Goal: Information Seeking & Learning: Compare options

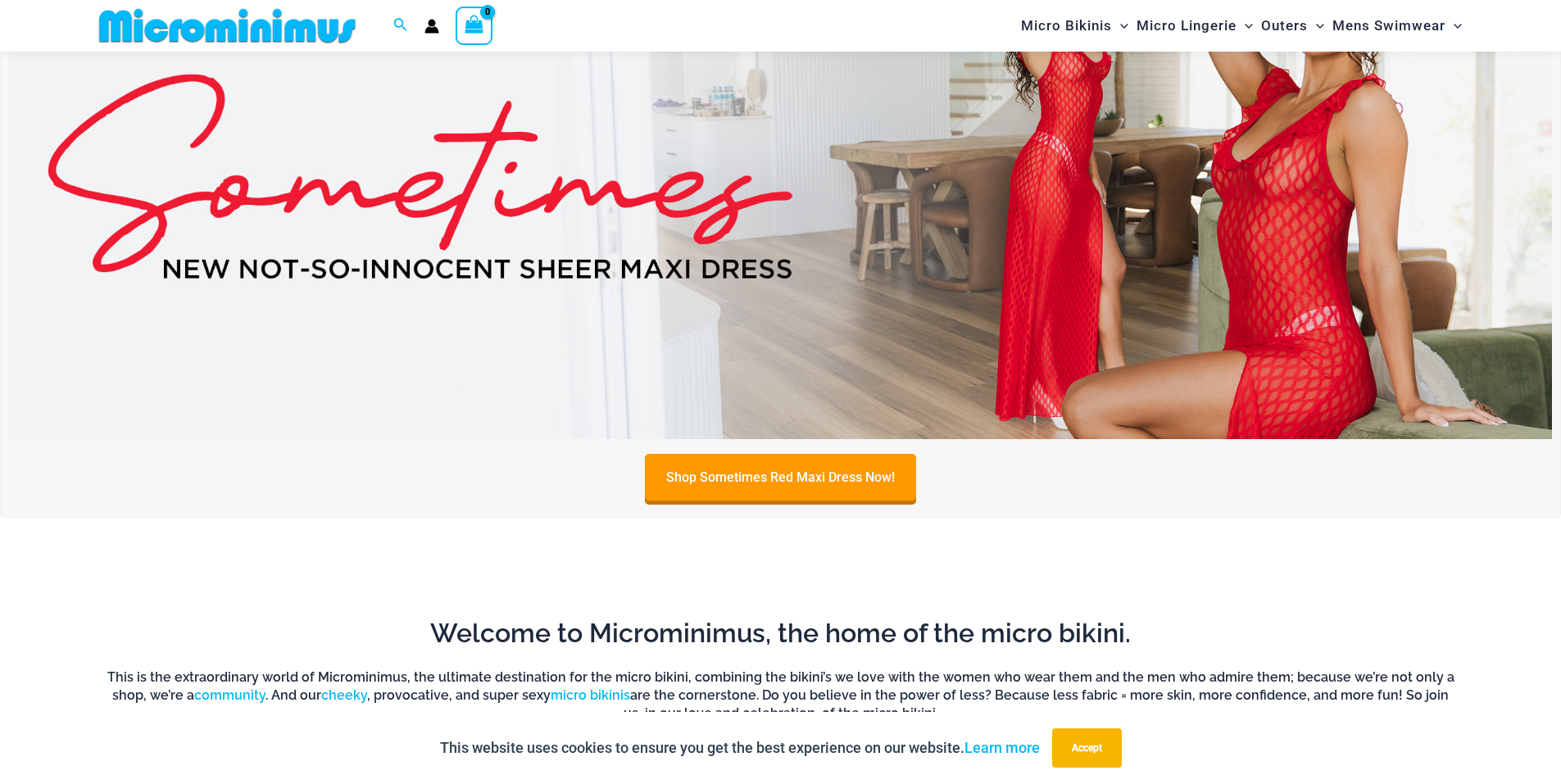
scroll to position [313, 0]
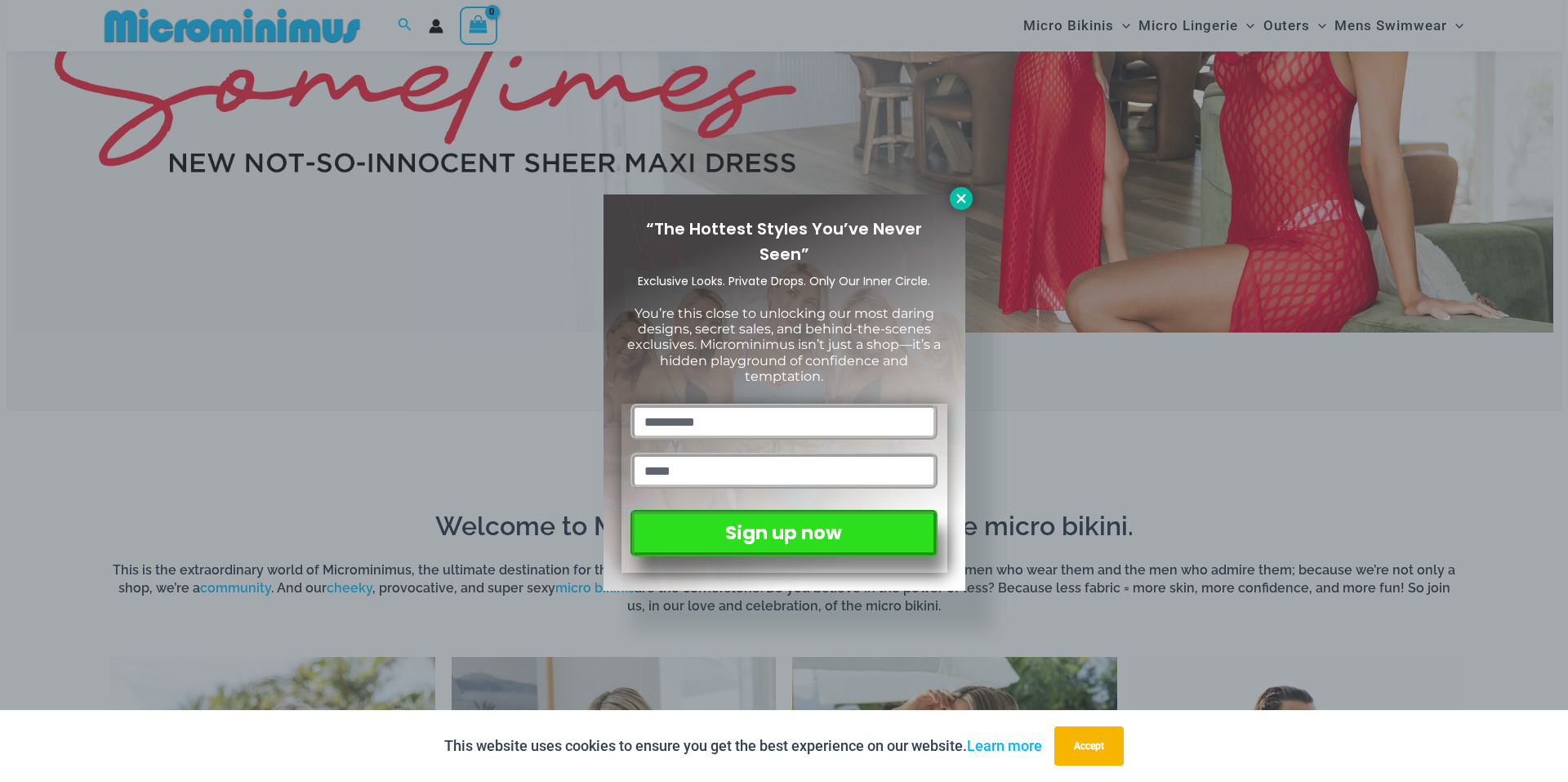
click at [957, 200] on icon at bounding box center [961, 199] width 15 height 15
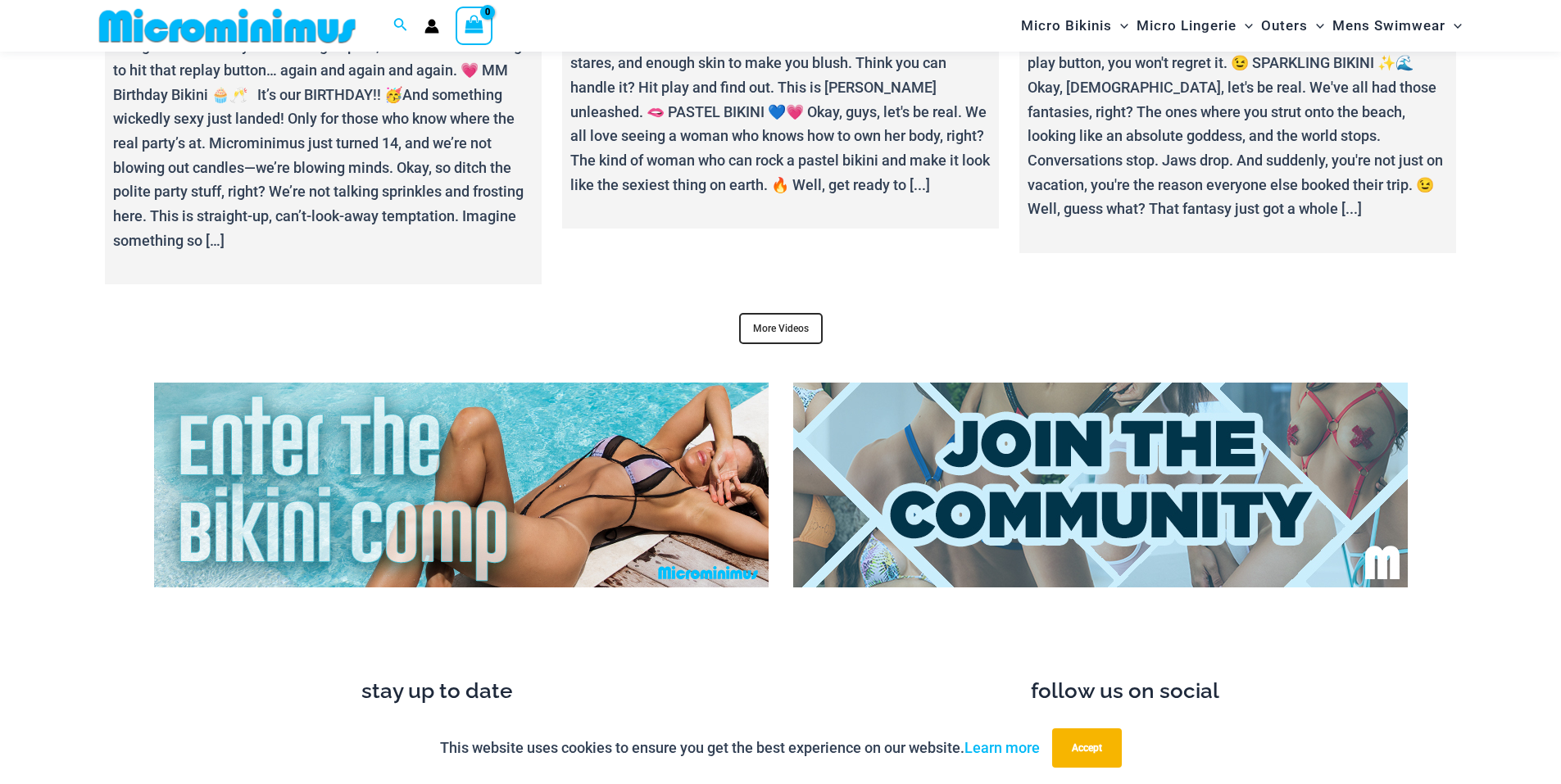
scroll to position [6176, 0]
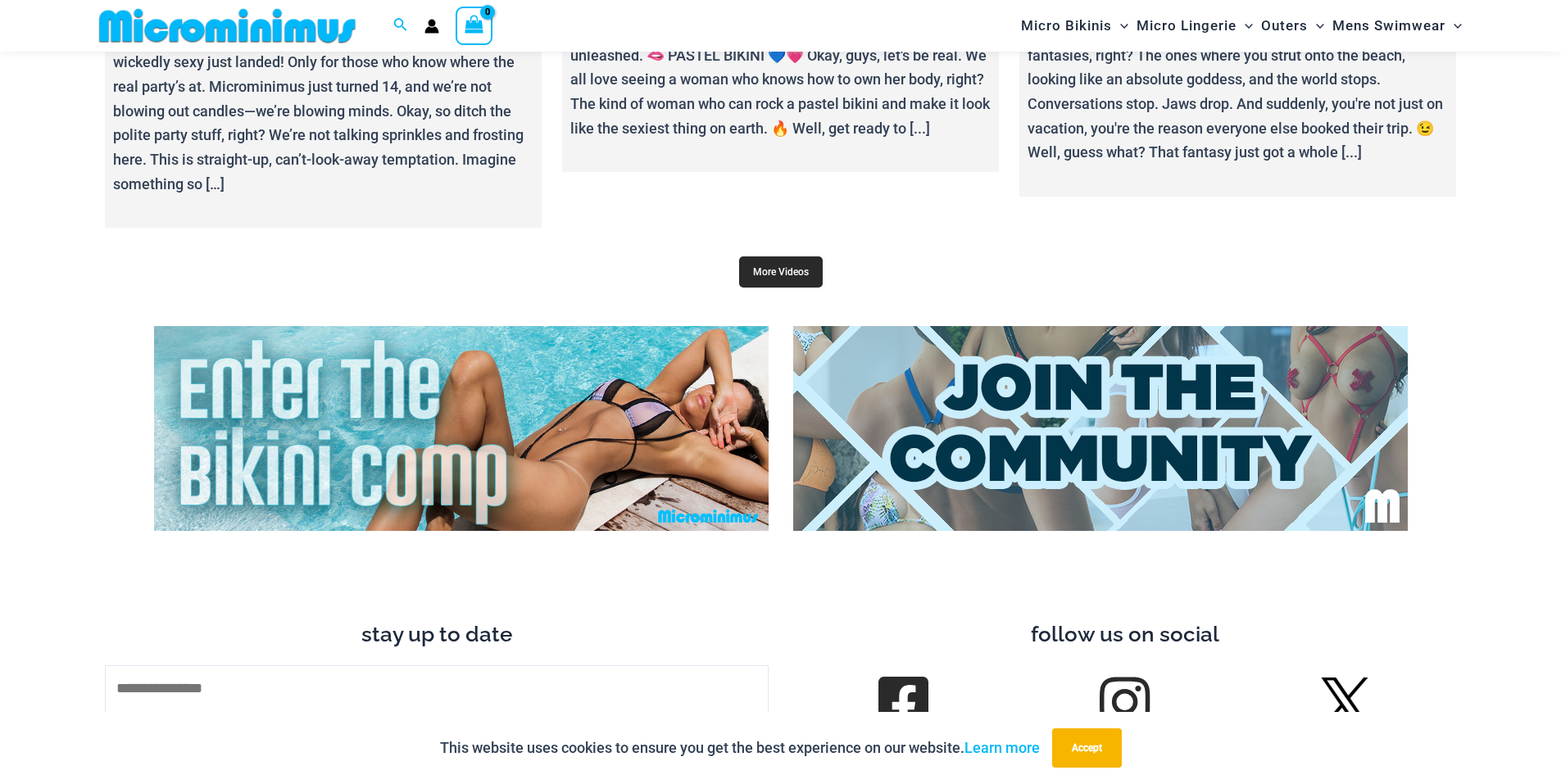
click at [789, 272] on link "More Videos" at bounding box center [780, 272] width 83 height 32
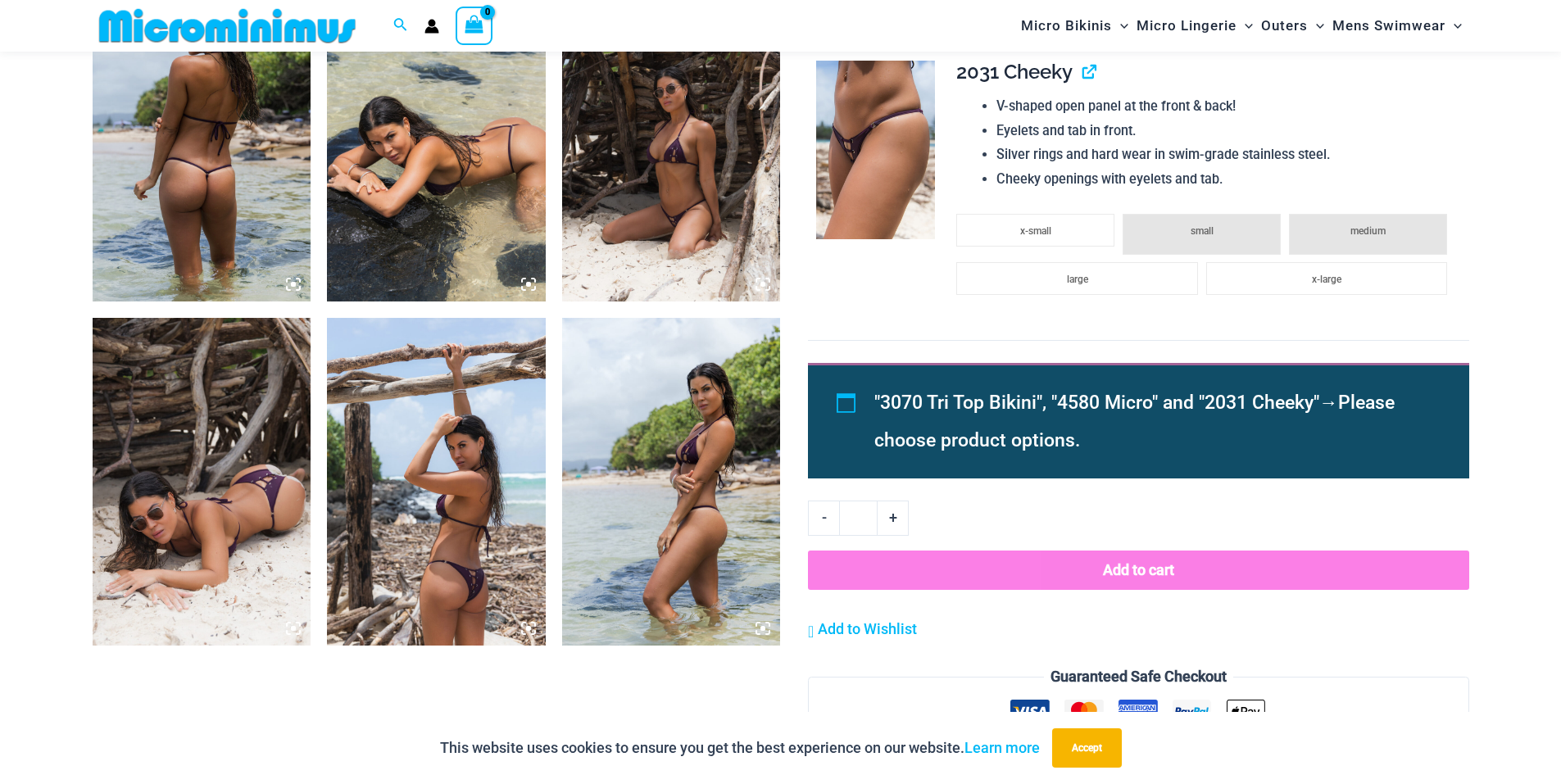
scroll to position [1216, 0]
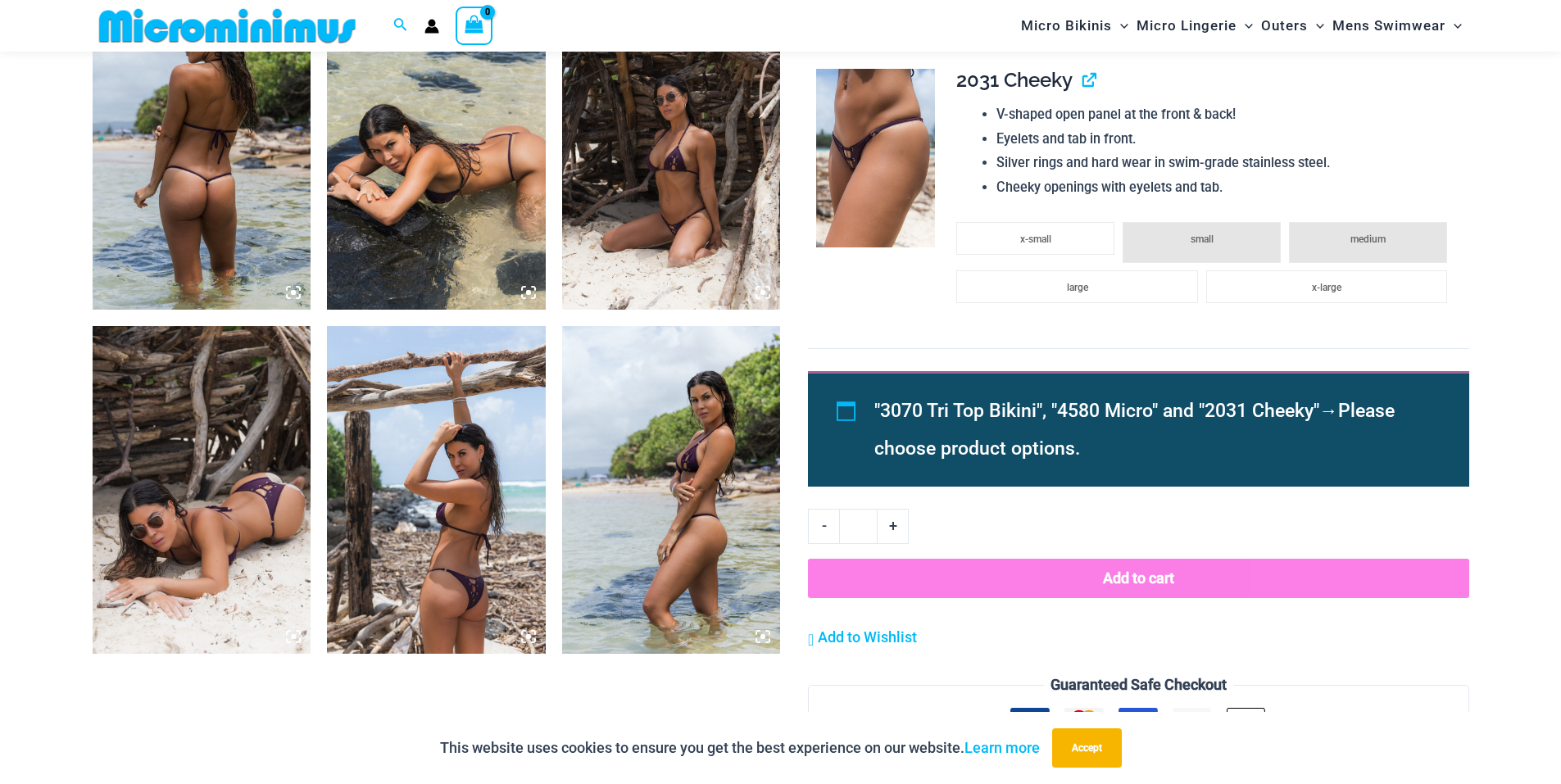
click at [517, 494] on img at bounding box center [437, 490] width 219 height 328
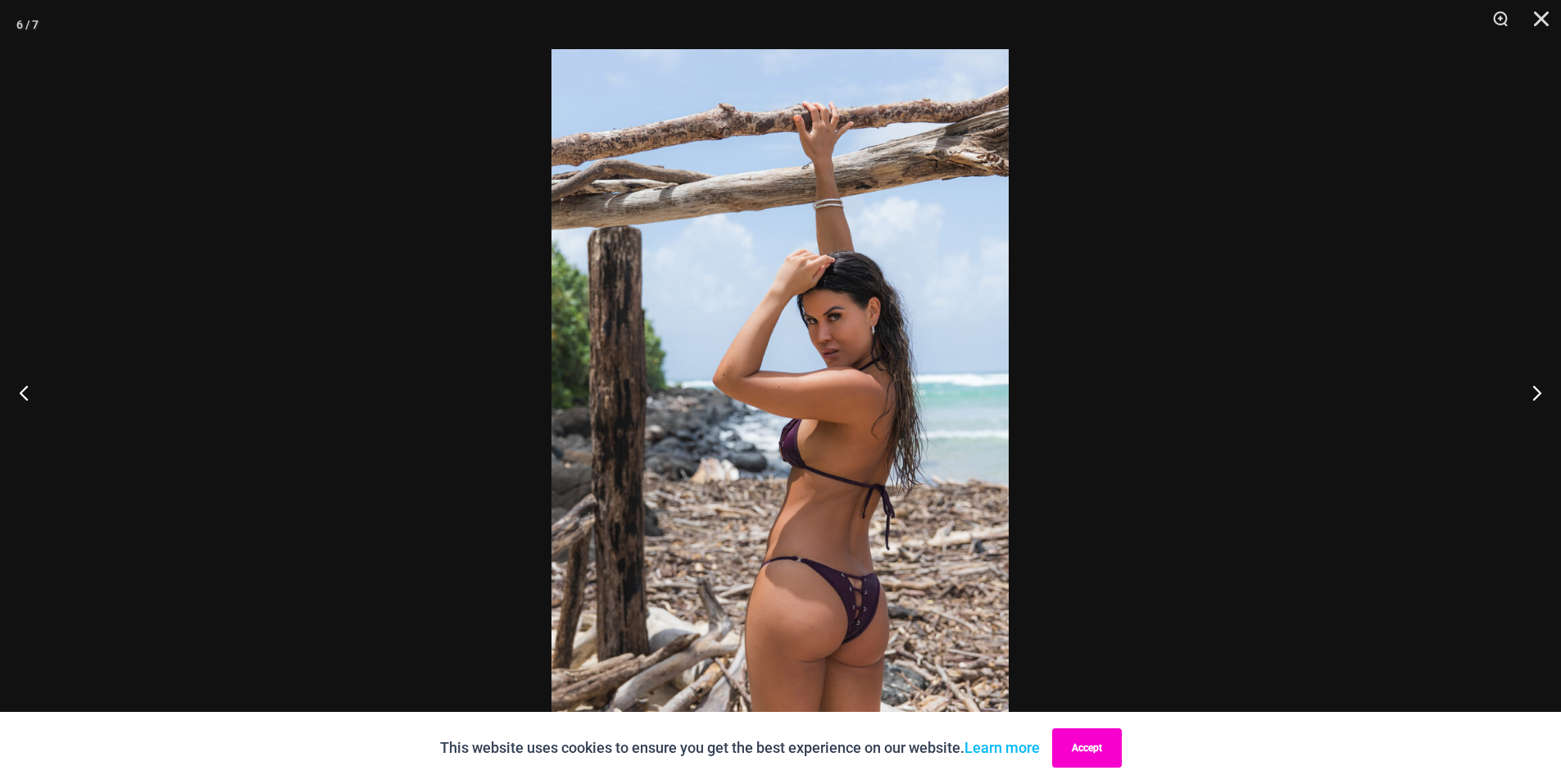
click at [1100, 744] on button "Accept" at bounding box center [1086, 748] width 70 height 39
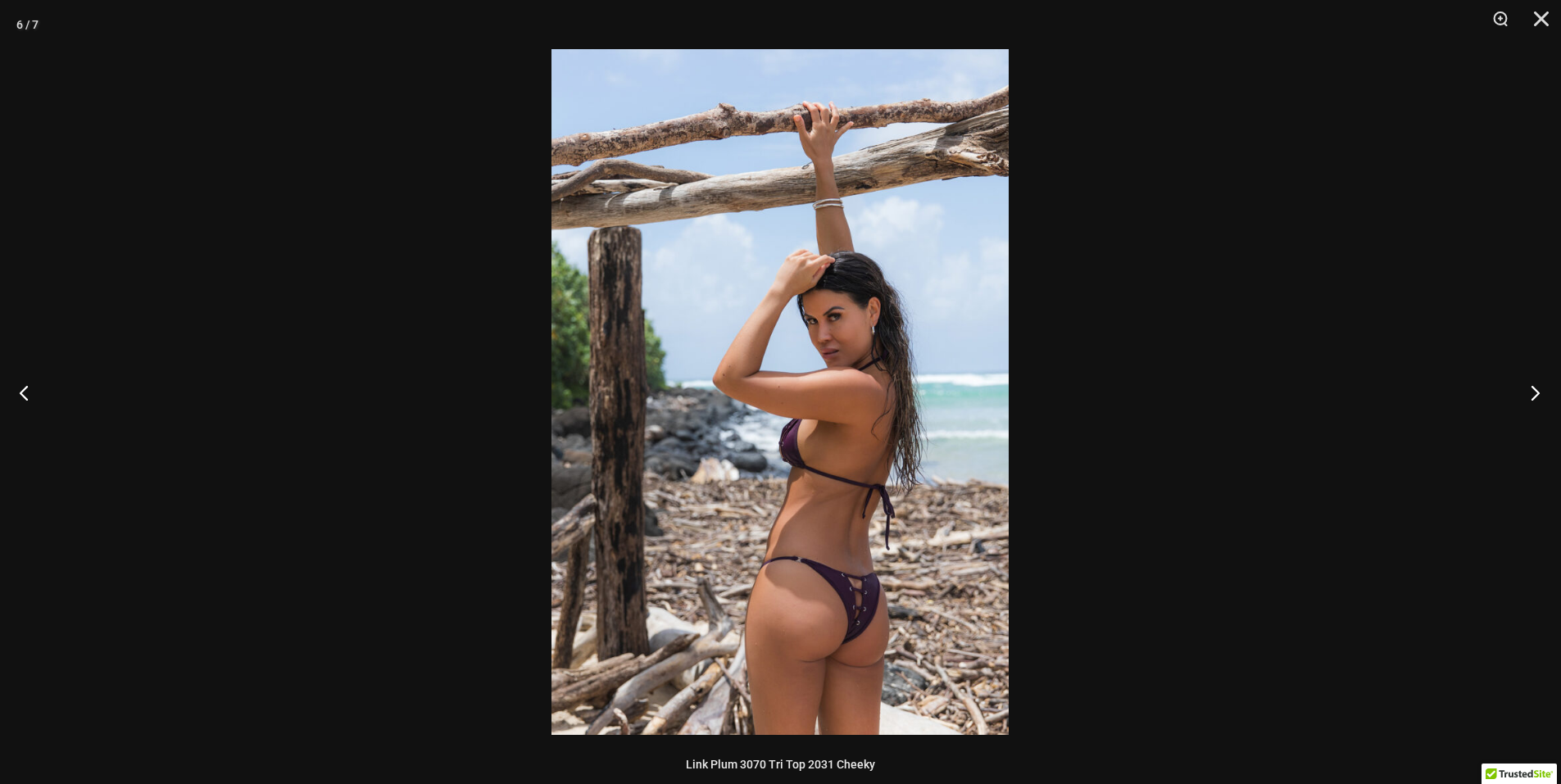
click at [1537, 389] on button "Next" at bounding box center [1529, 392] width 61 height 82
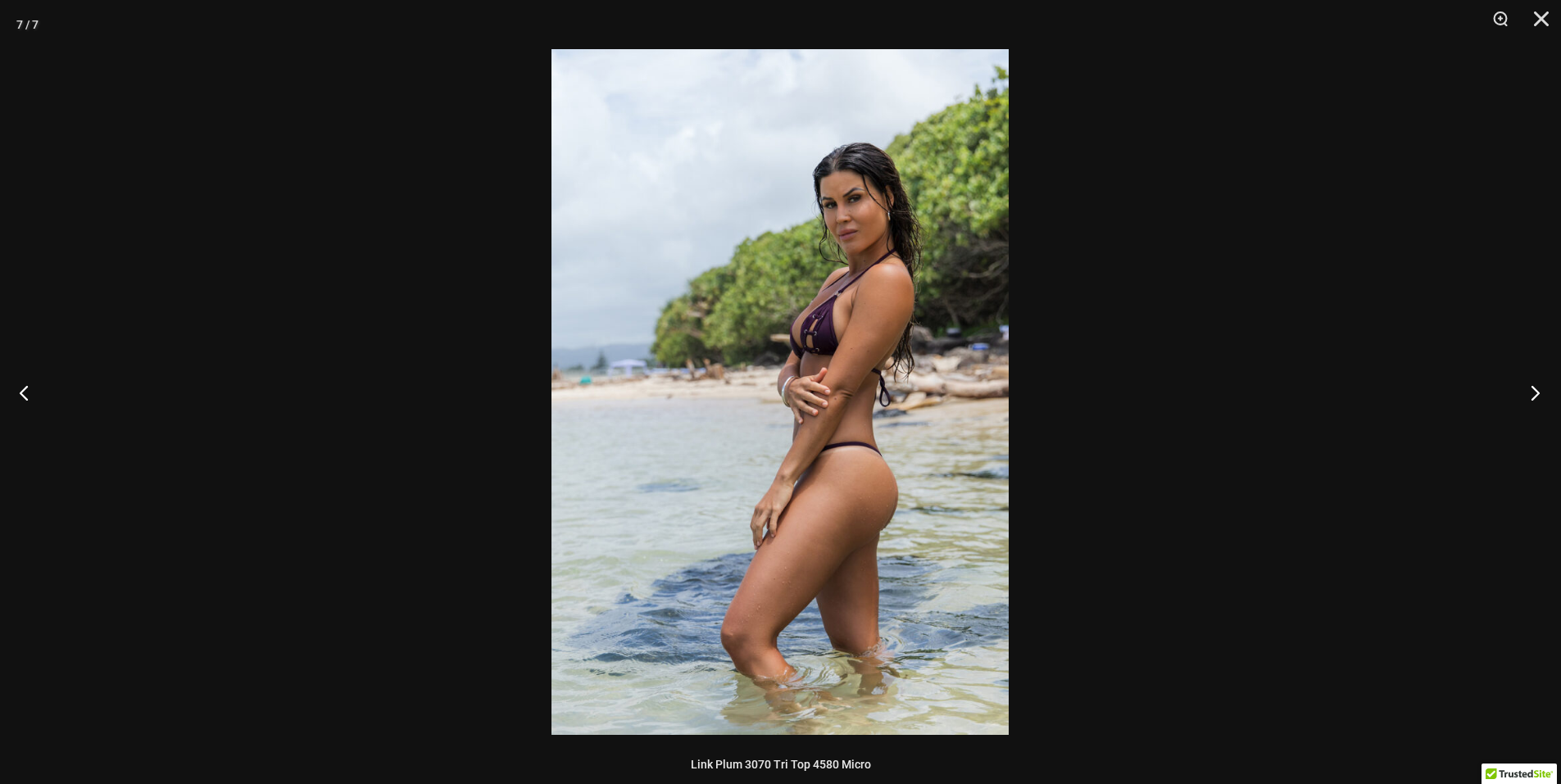
click at [1534, 392] on button "Next" at bounding box center [1529, 392] width 61 height 82
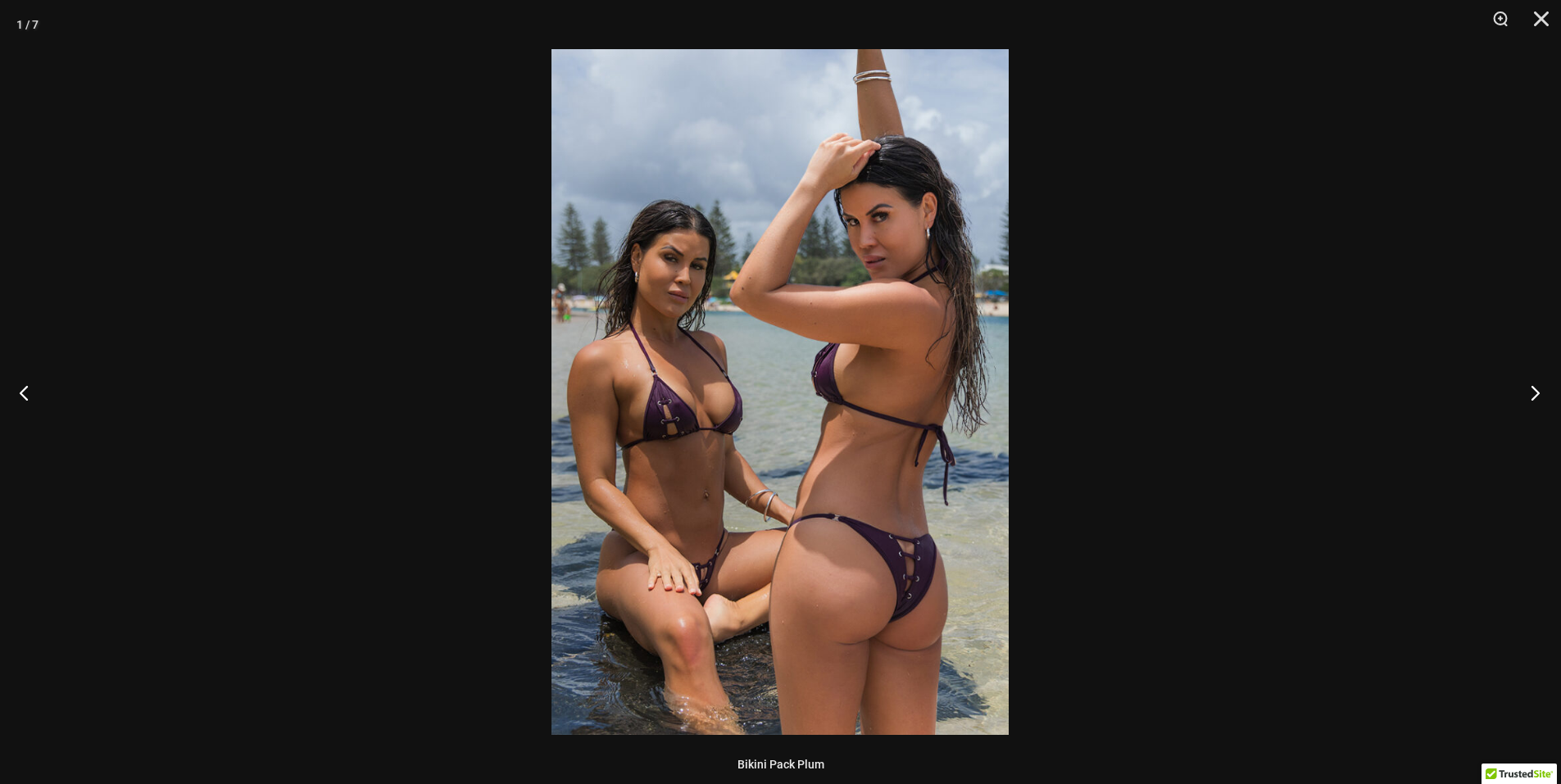
click at [1534, 392] on button "Next" at bounding box center [1529, 392] width 61 height 82
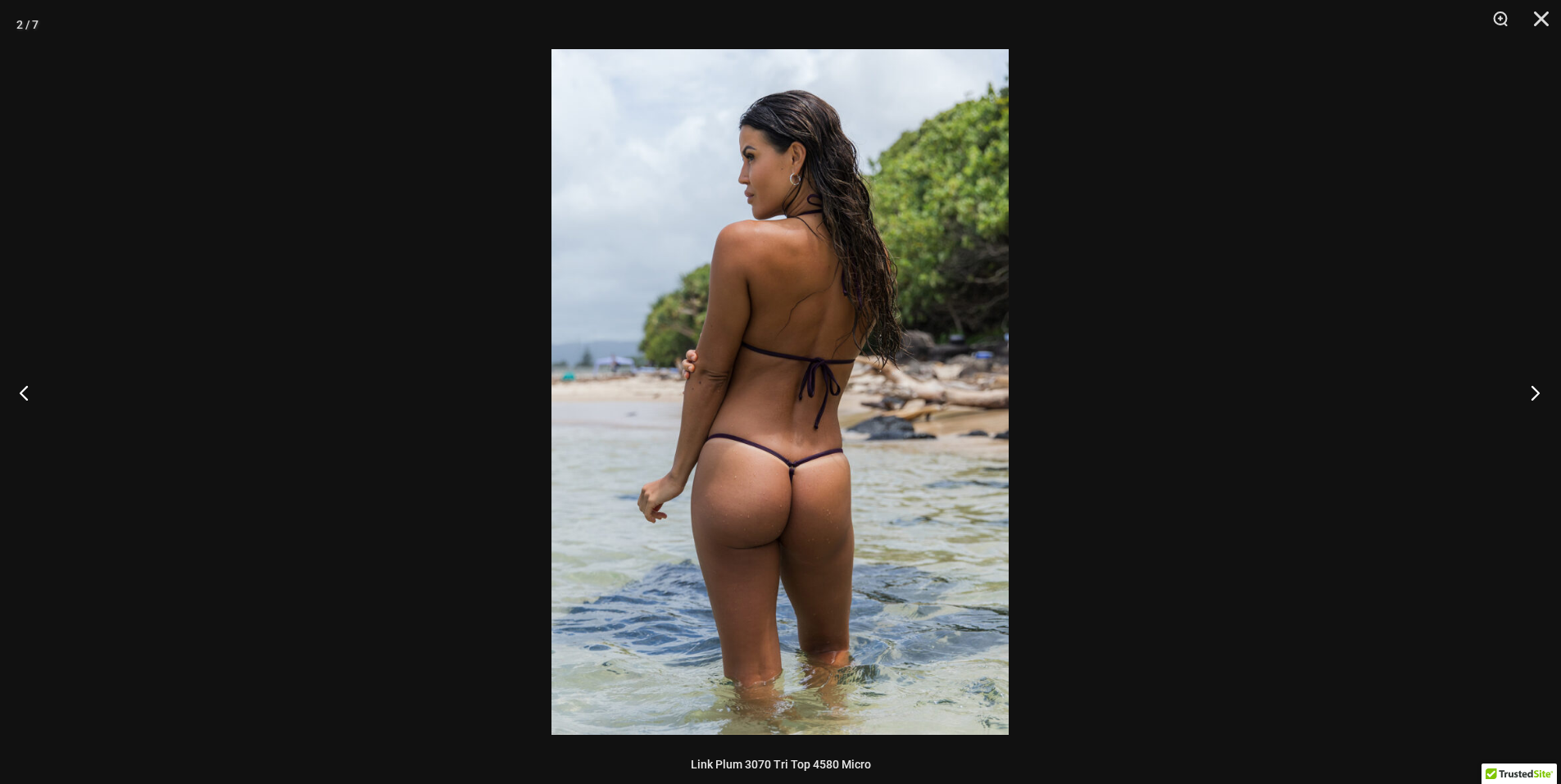
click at [1534, 392] on button "Next" at bounding box center [1529, 392] width 61 height 82
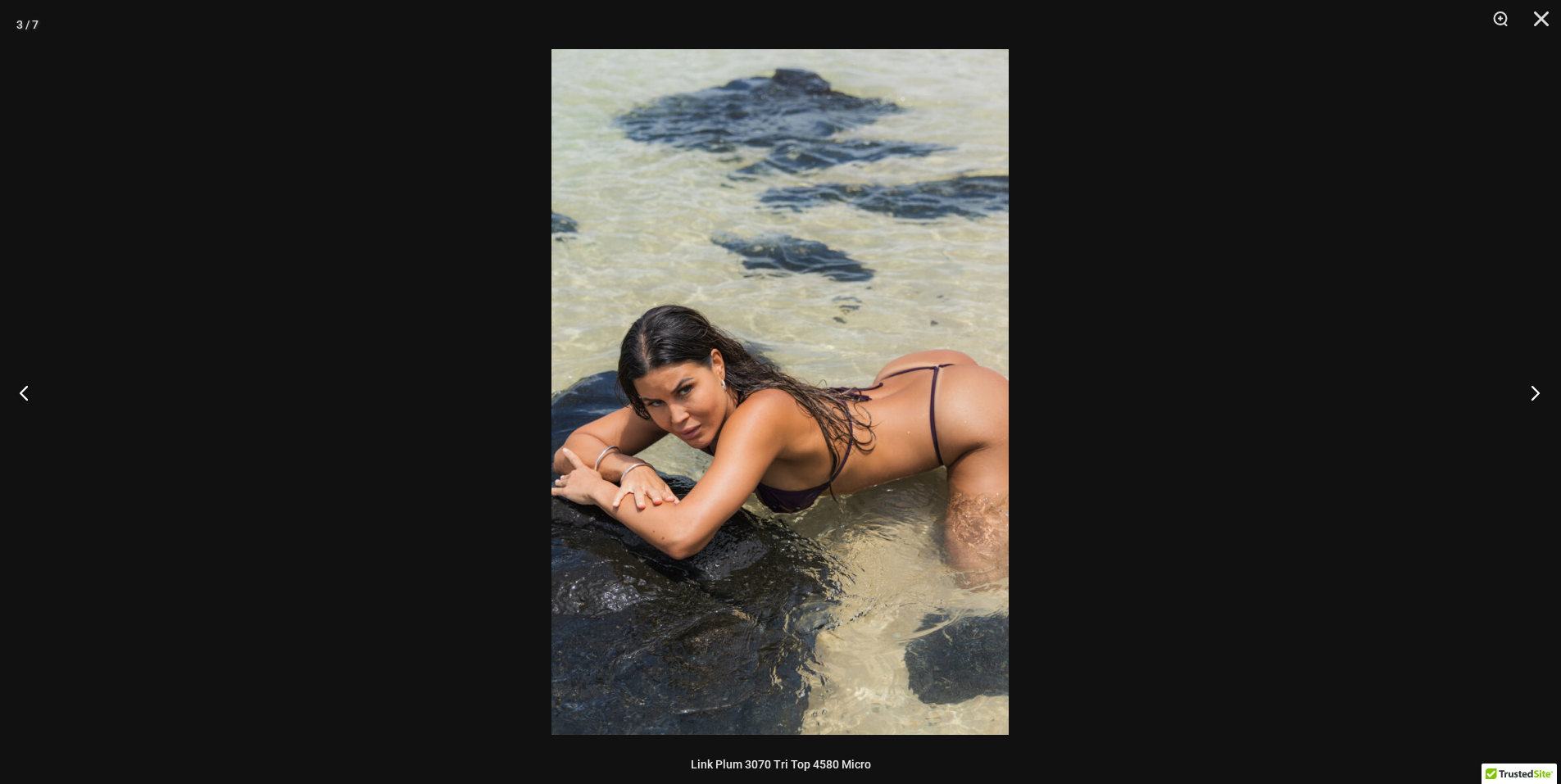
click at [1534, 392] on button "Next" at bounding box center [1529, 392] width 61 height 82
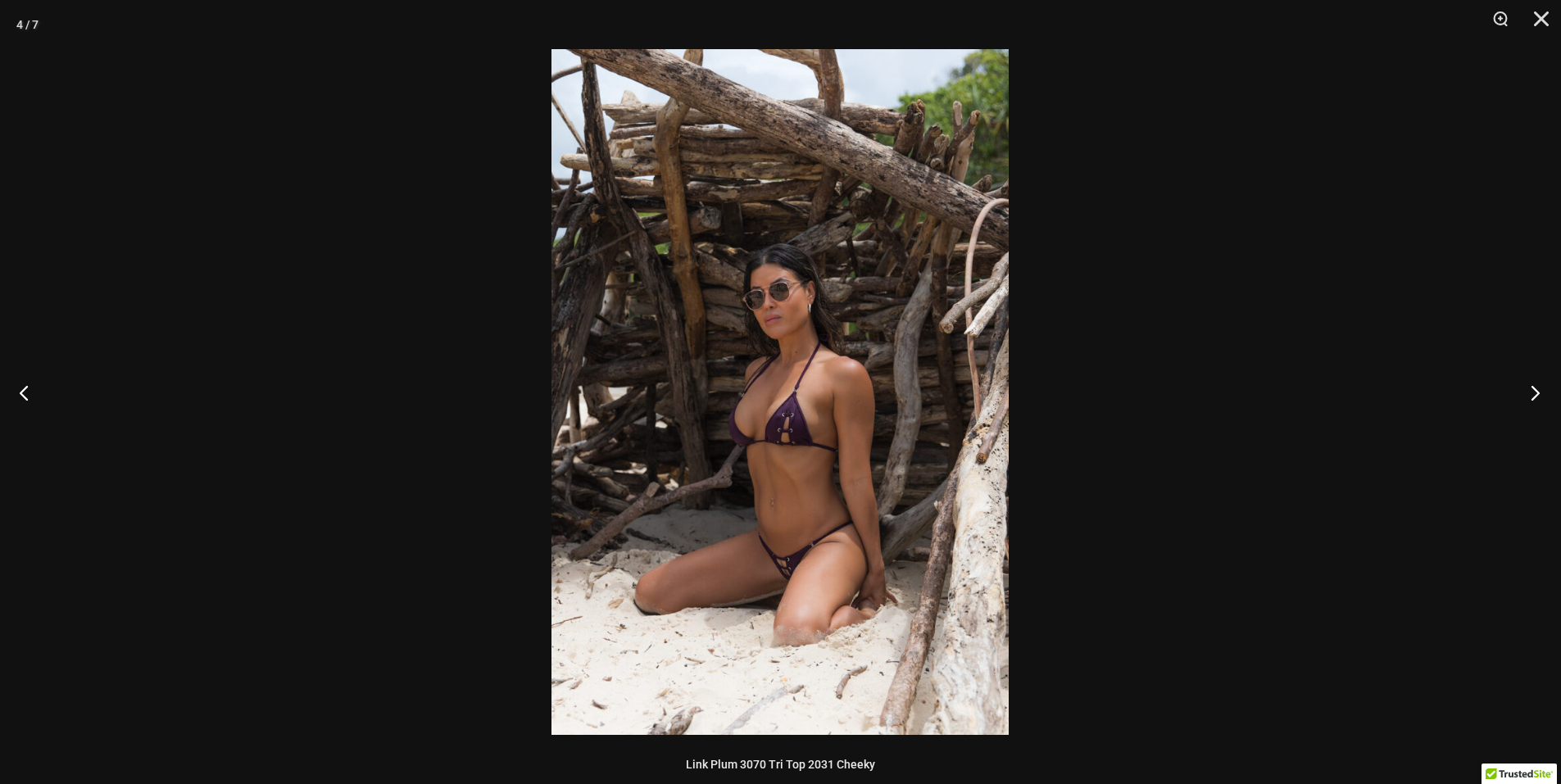
click at [1534, 392] on button "Next" at bounding box center [1529, 392] width 61 height 82
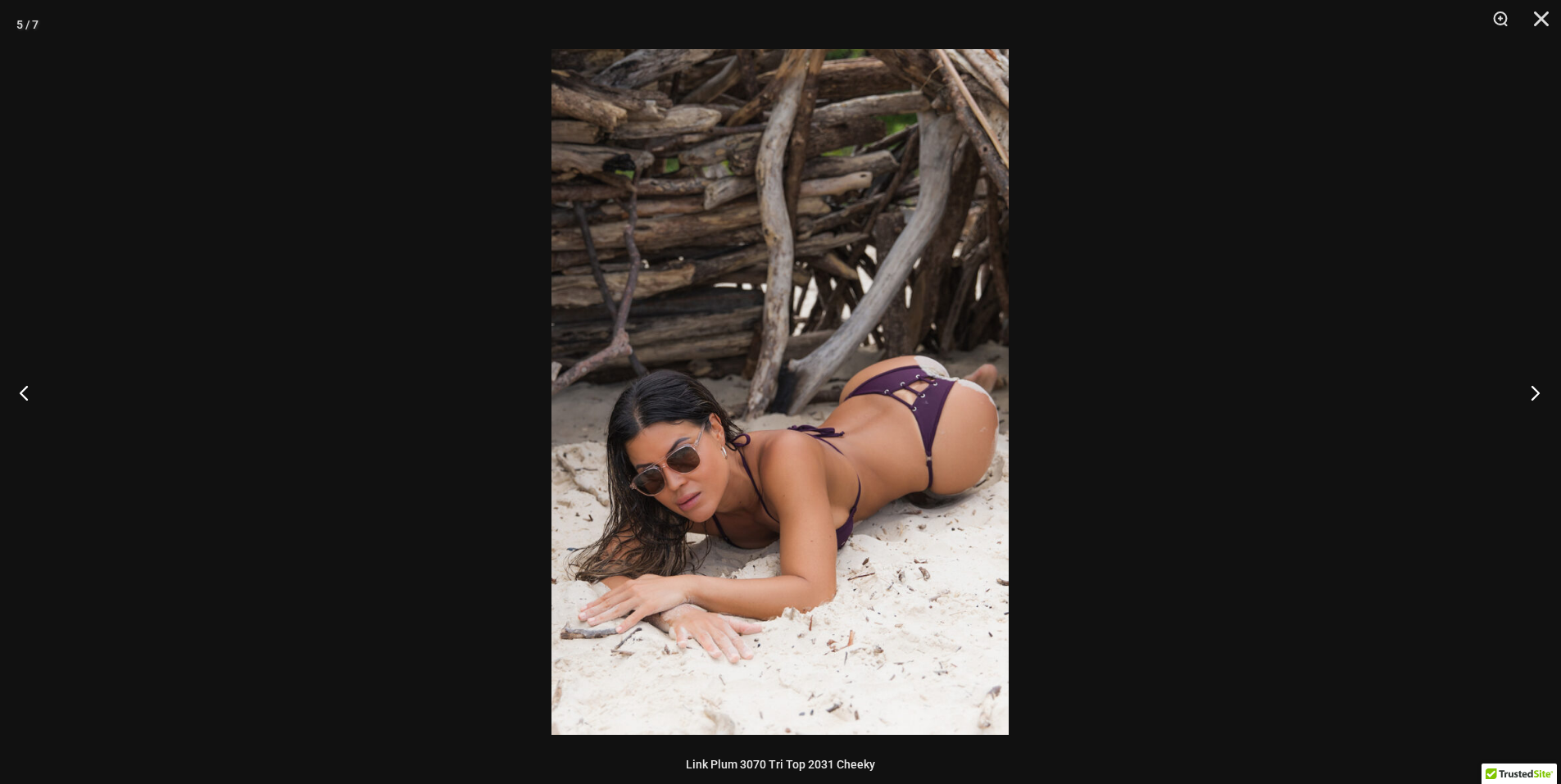
click at [1534, 392] on button "Next" at bounding box center [1529, 392] width 61 height 82
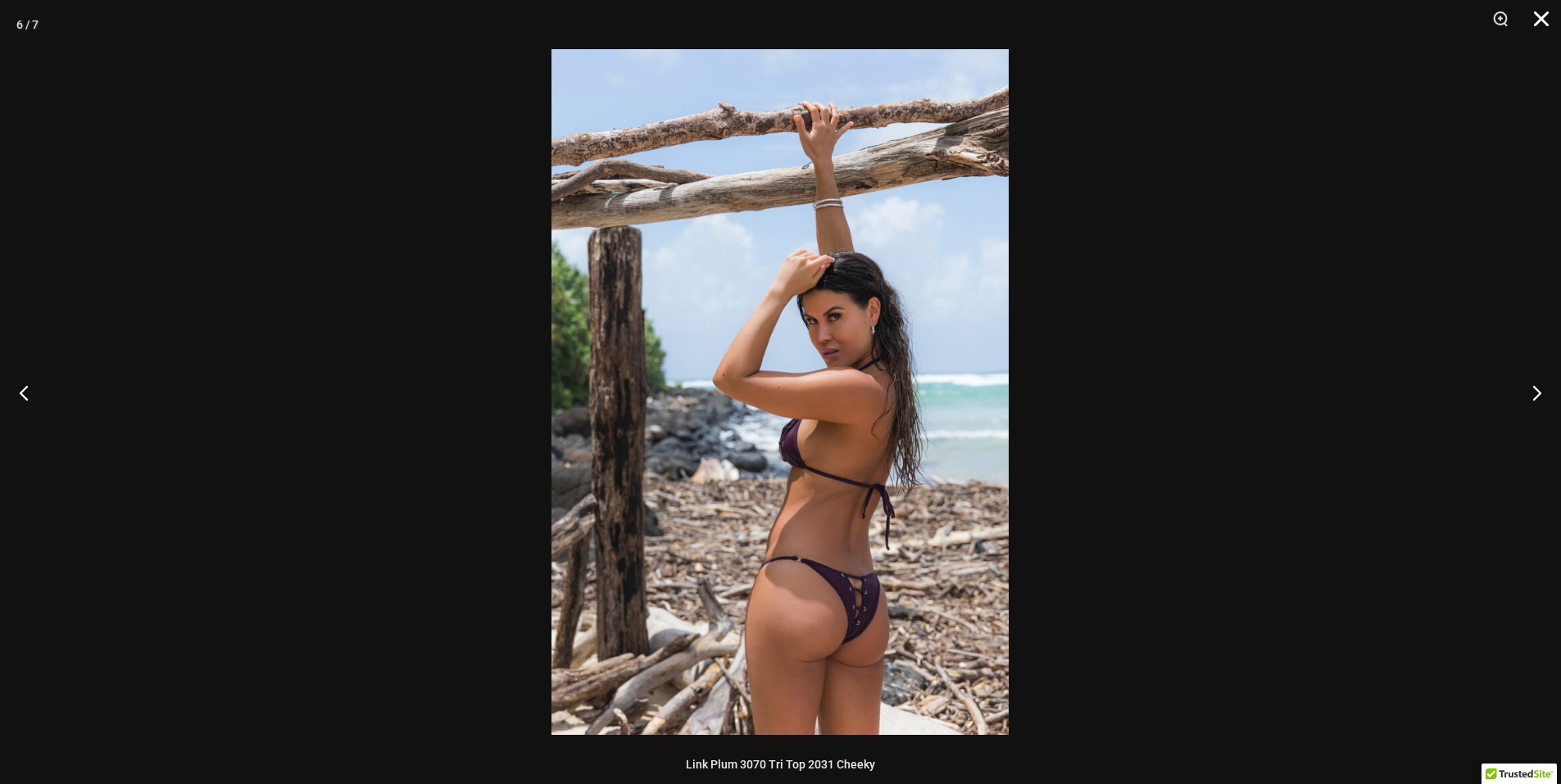
click at [1529, 29] on button "Close" at bounding box center [1535, 24] width 41 height 49
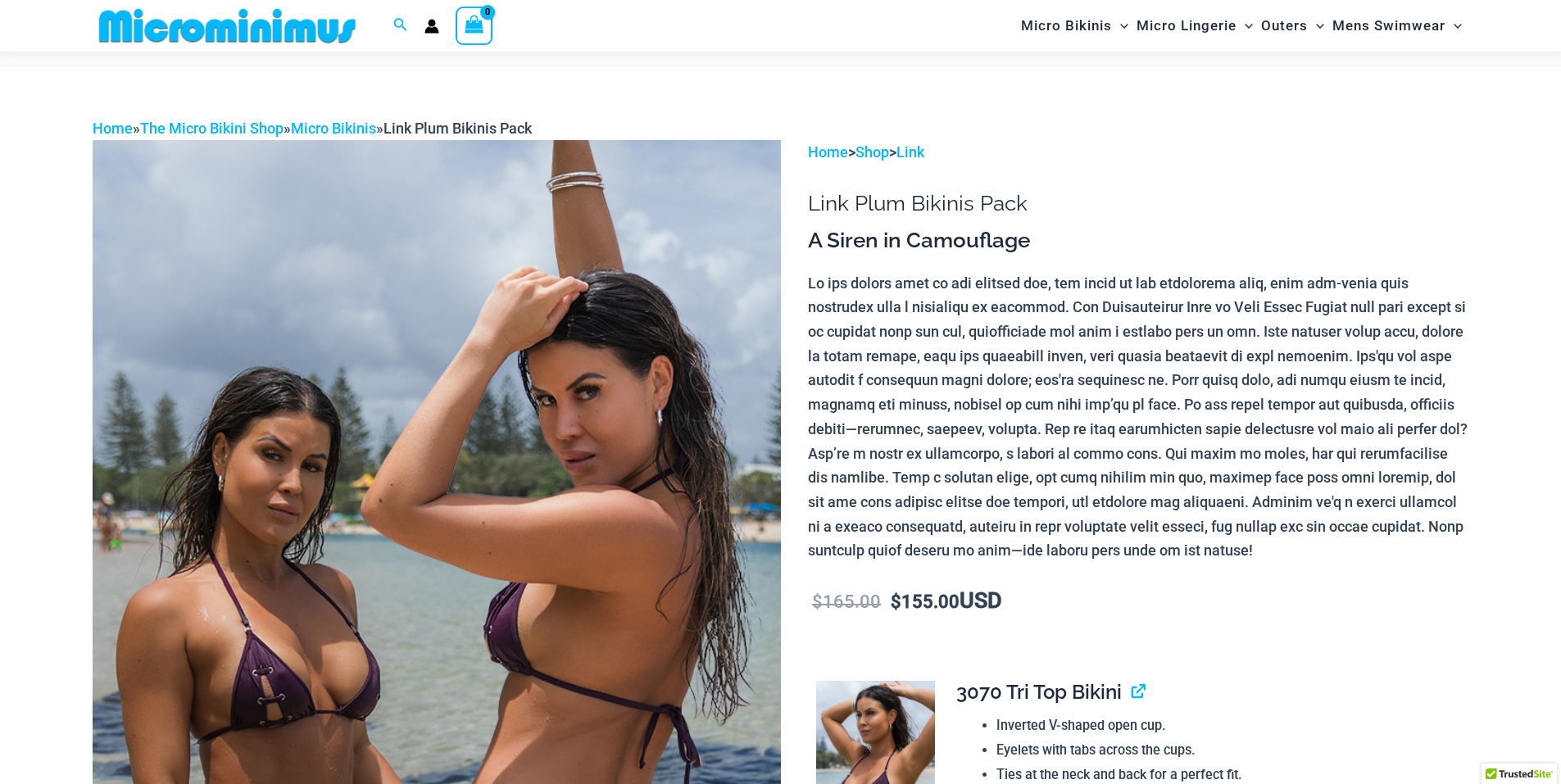
scroll to position [0, 0]
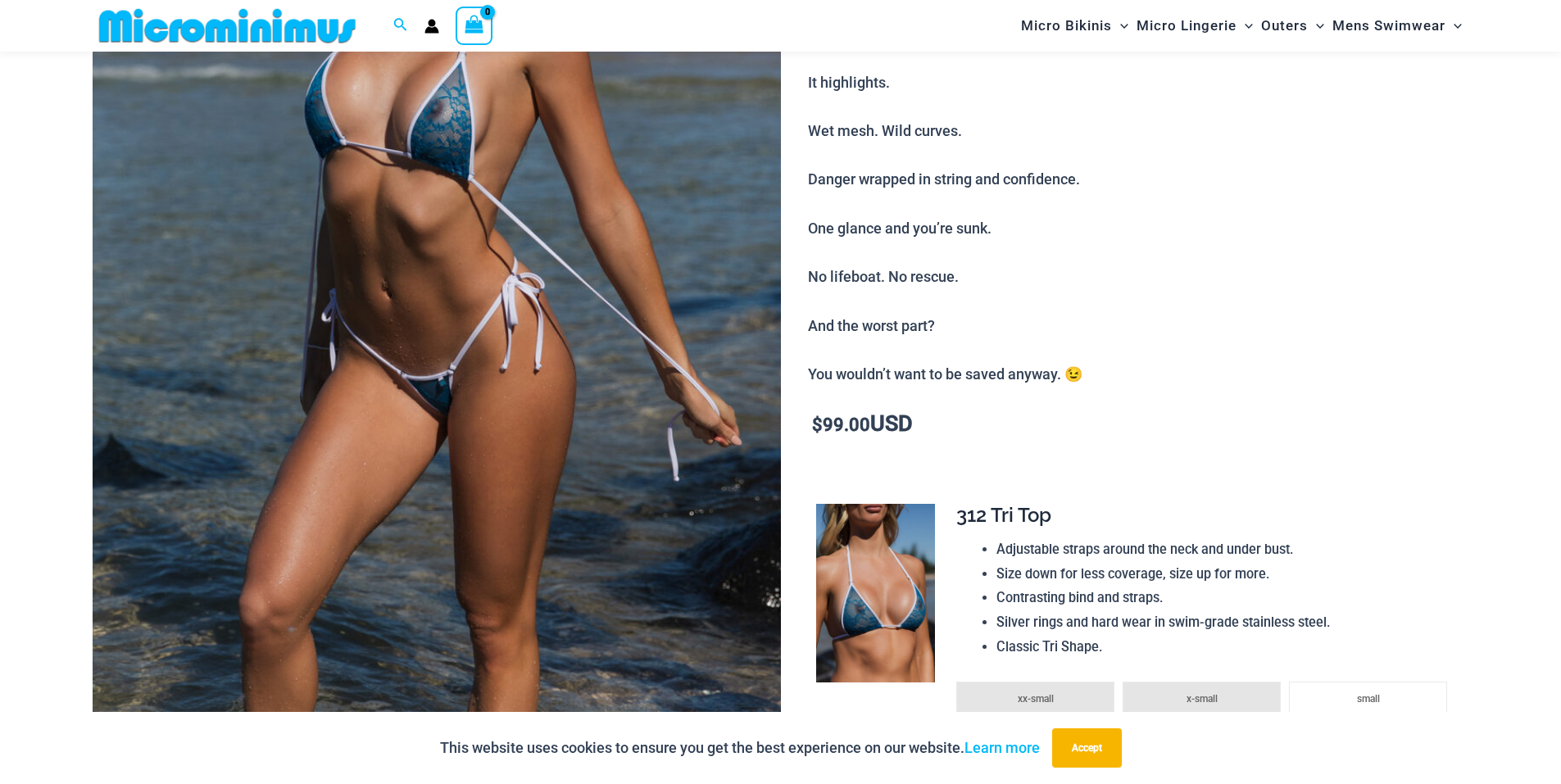
scroll to position [395, 0]
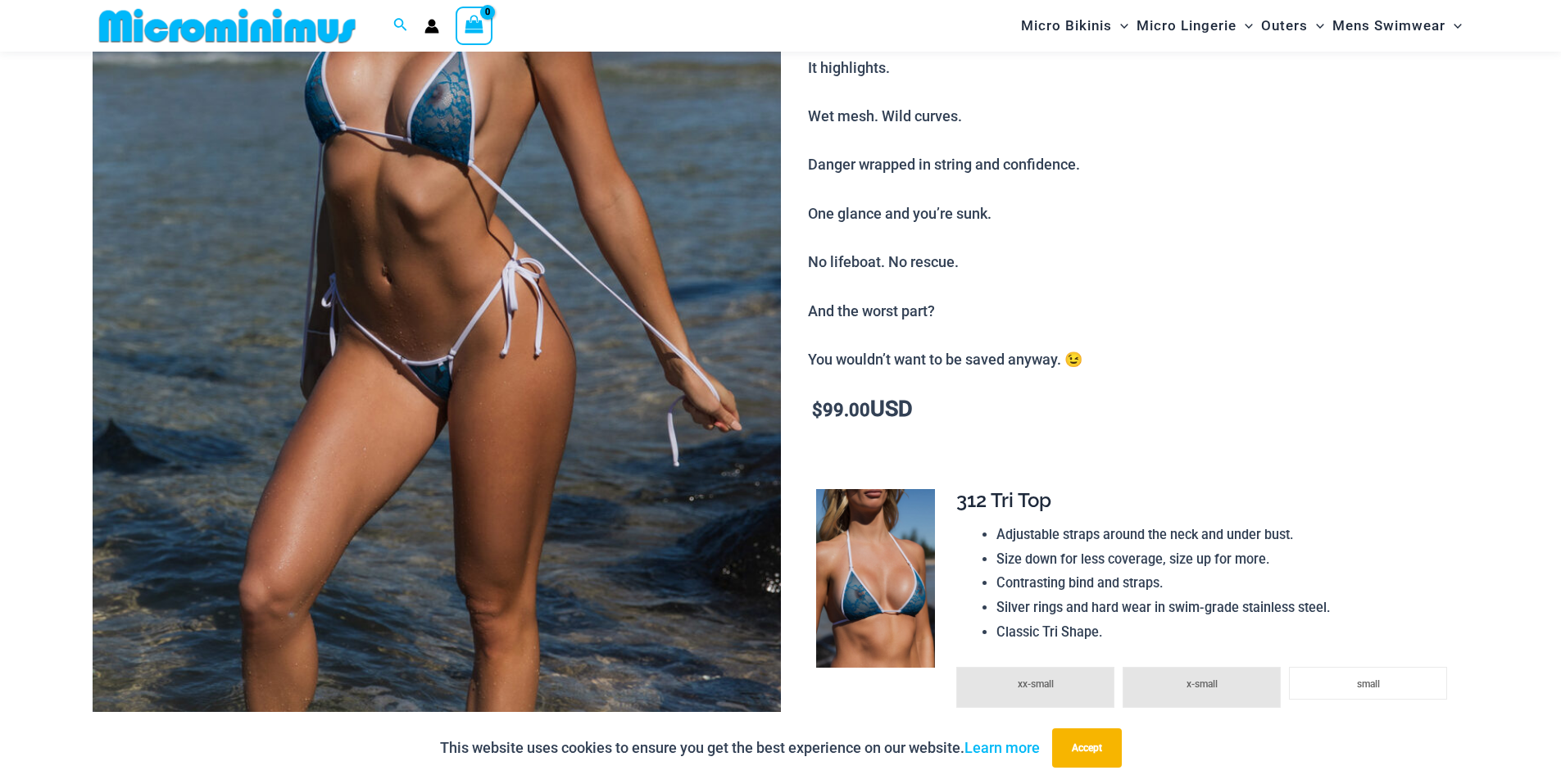
click at [649, 356] on img at bounding box center [437, 271] width 688 height 1032
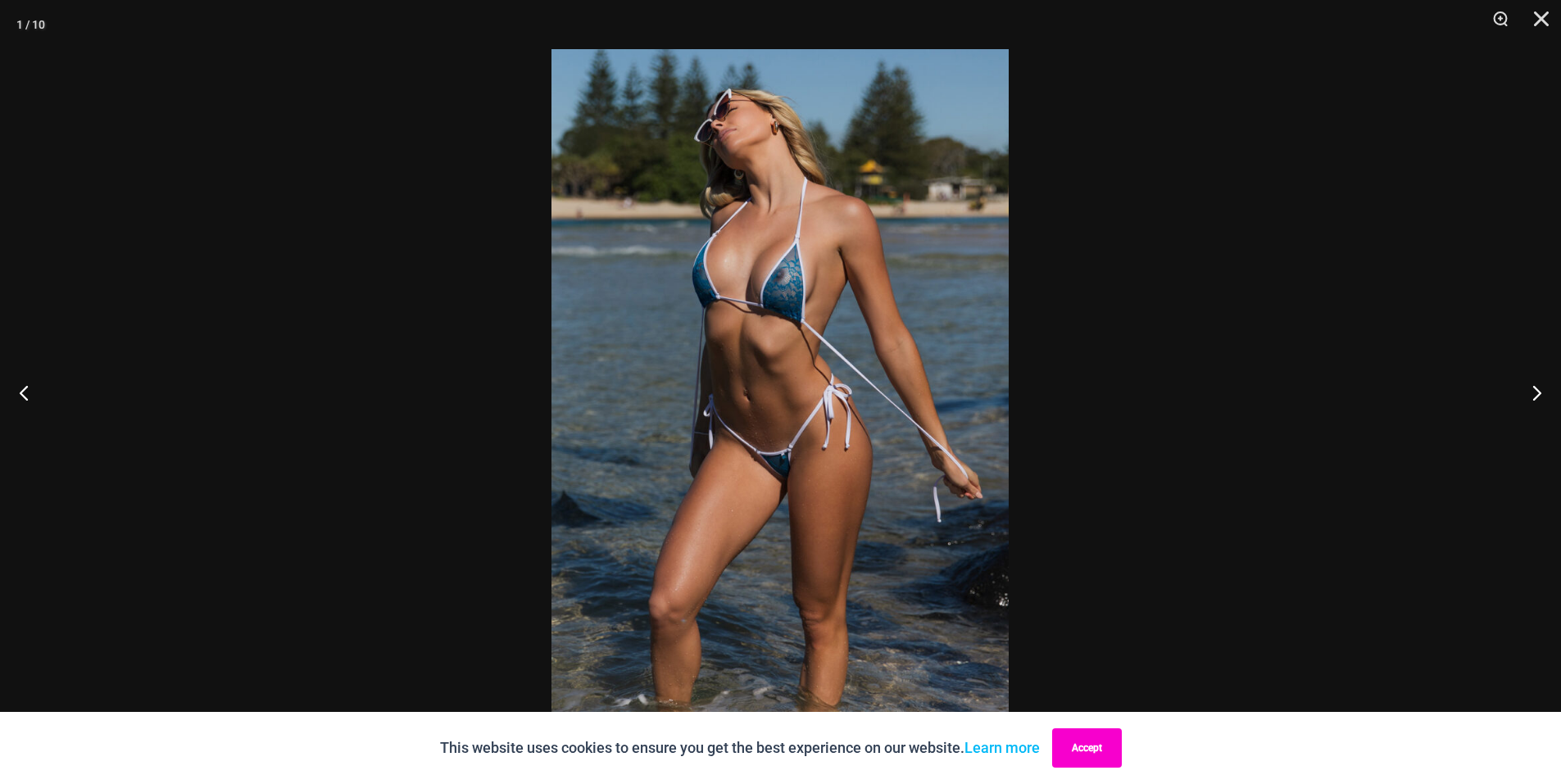
drag, startPoint x: 1111, startPoint y: 740, endPoint x: 1120, endPoint y: 729, distance: 14.2
click at [1111, 741] on button "Accept" at bounding box center [1086, 748] width 70 height 39
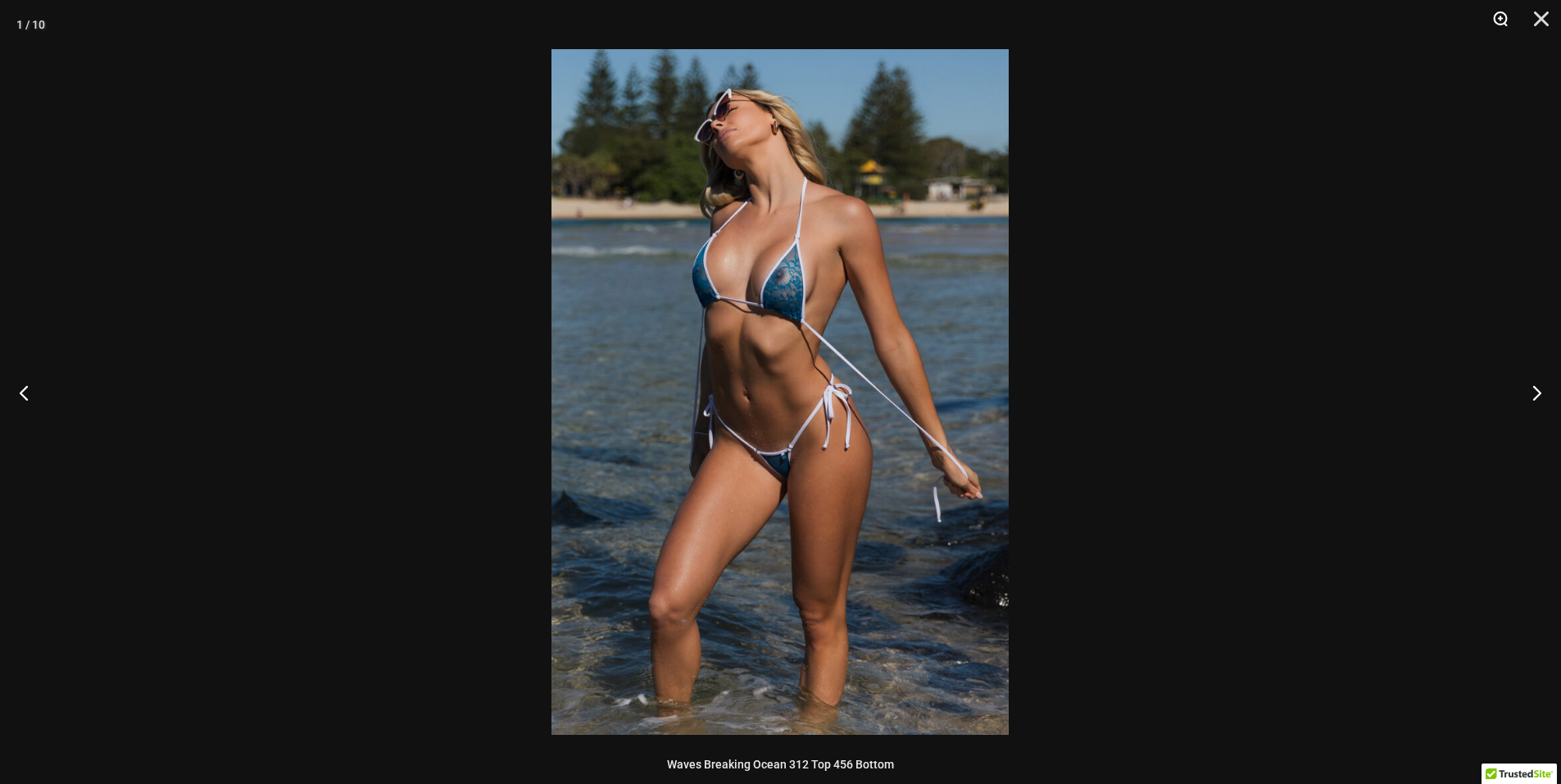
click at [1491, 18] on button "Zoom" at bounding box center [1494, 24] width 41 height 49
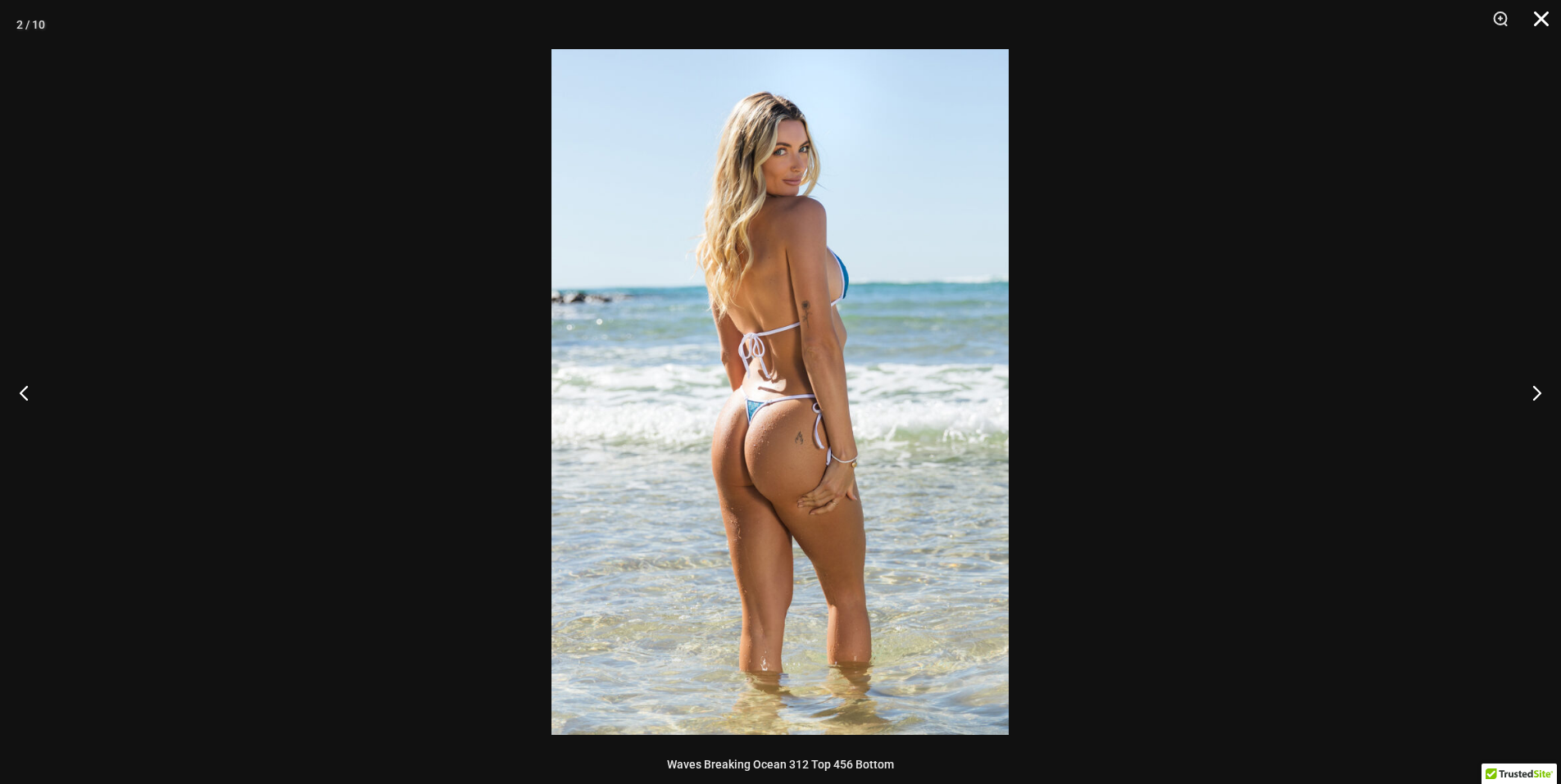
click at [1534, 22] on button "Close" at bounding box center [1535, 24] width 41 height 49
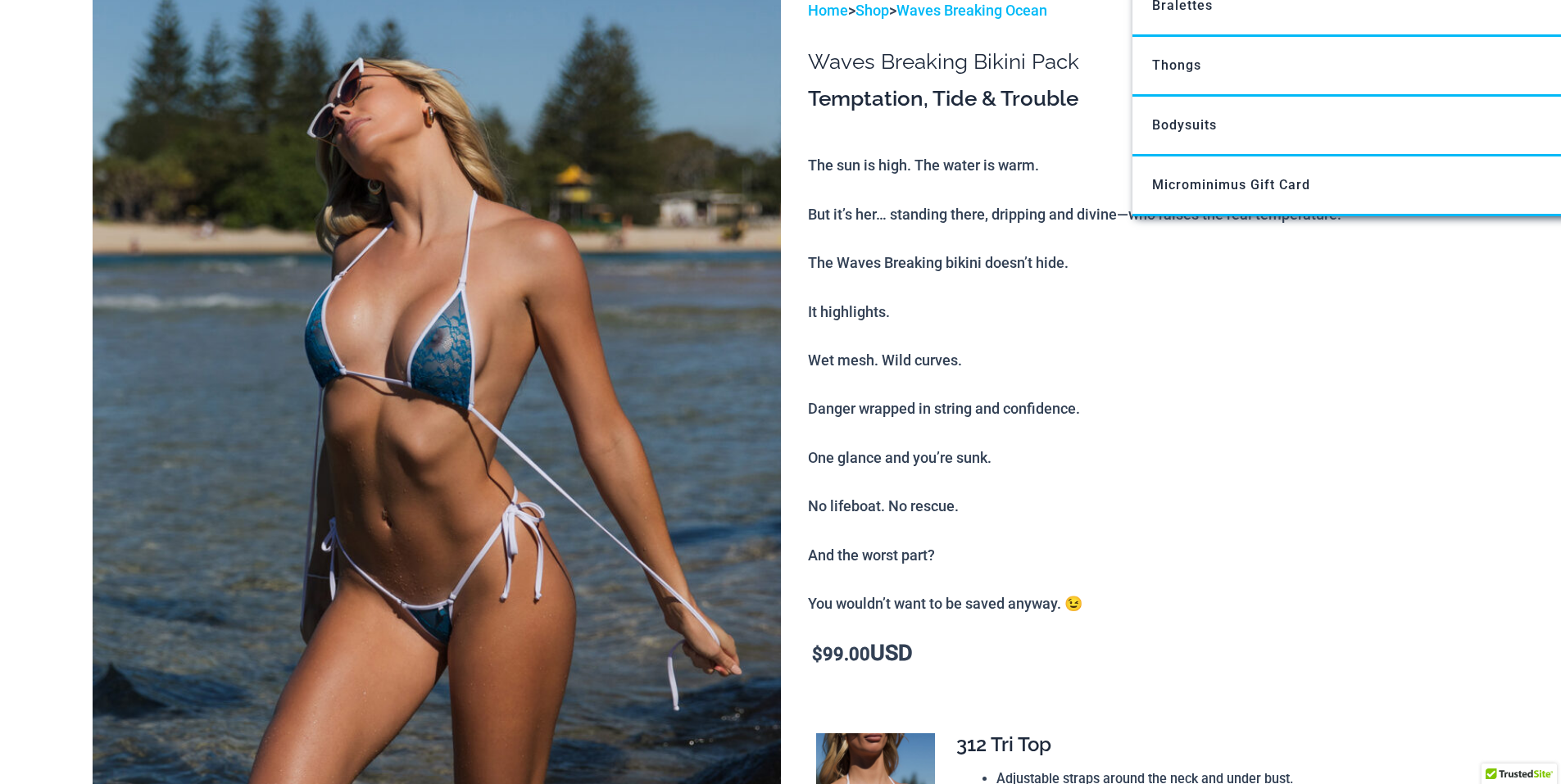
scroll to position [0, 0]
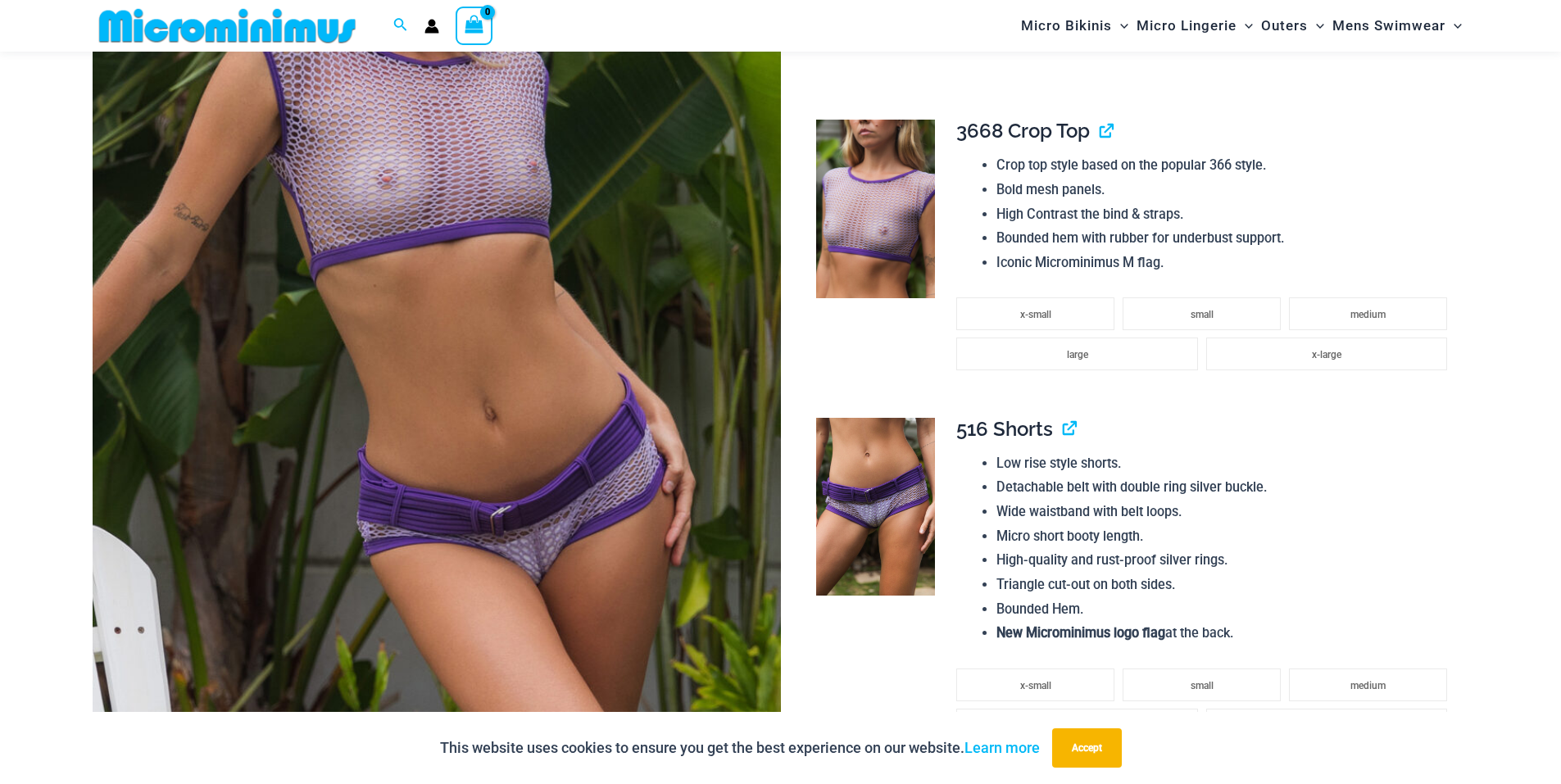
scroll to position [394, 0]
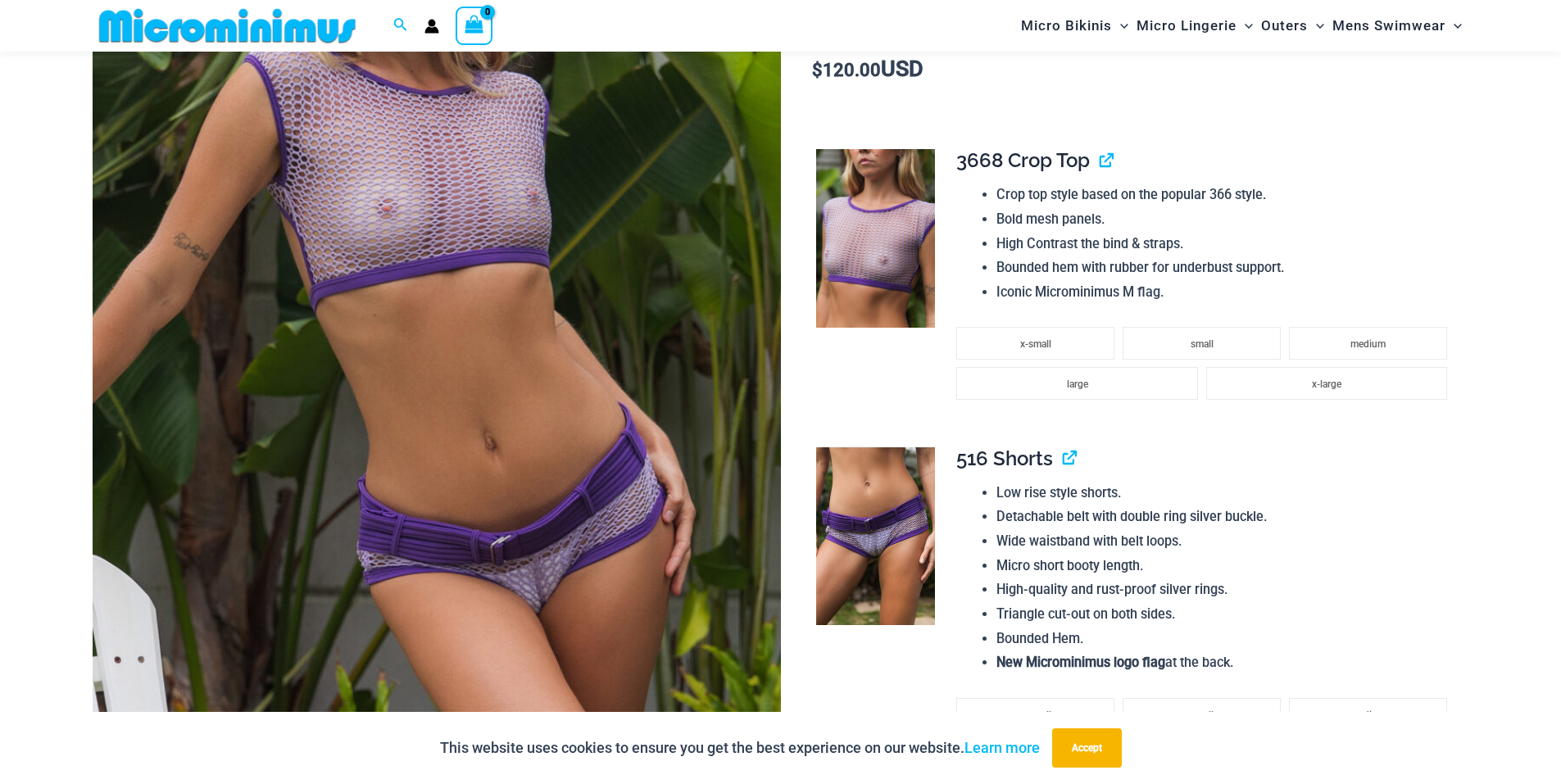
click at [531, 426] on img at bounding box center [437, 272] width 688 height 1032
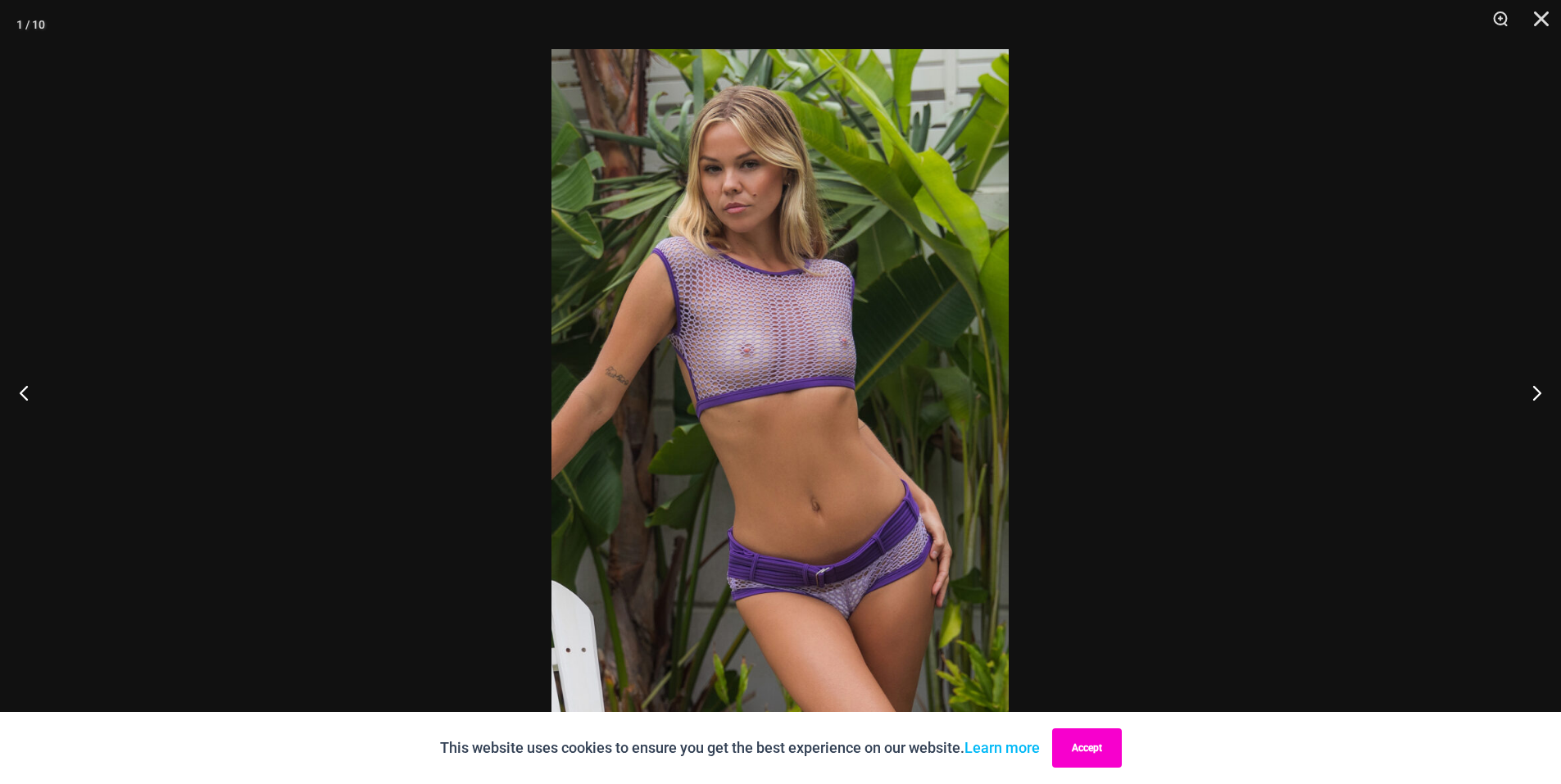
click at [1073, 740] on button "Accept" at bounding box center [1086, 748] width 70 height 39
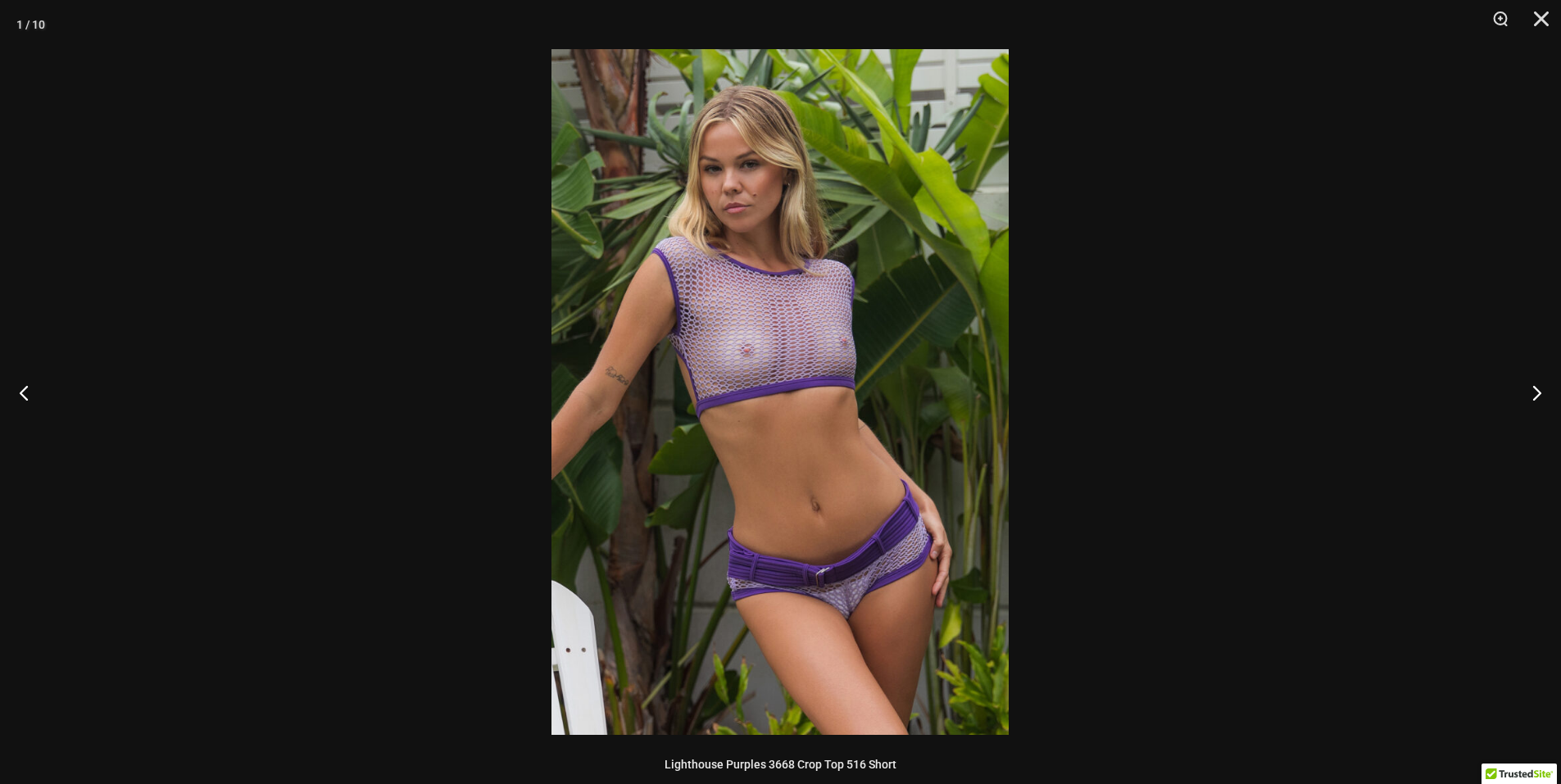
click at [822, 350] on img at bounding box center [780, 392] width 457 height 686
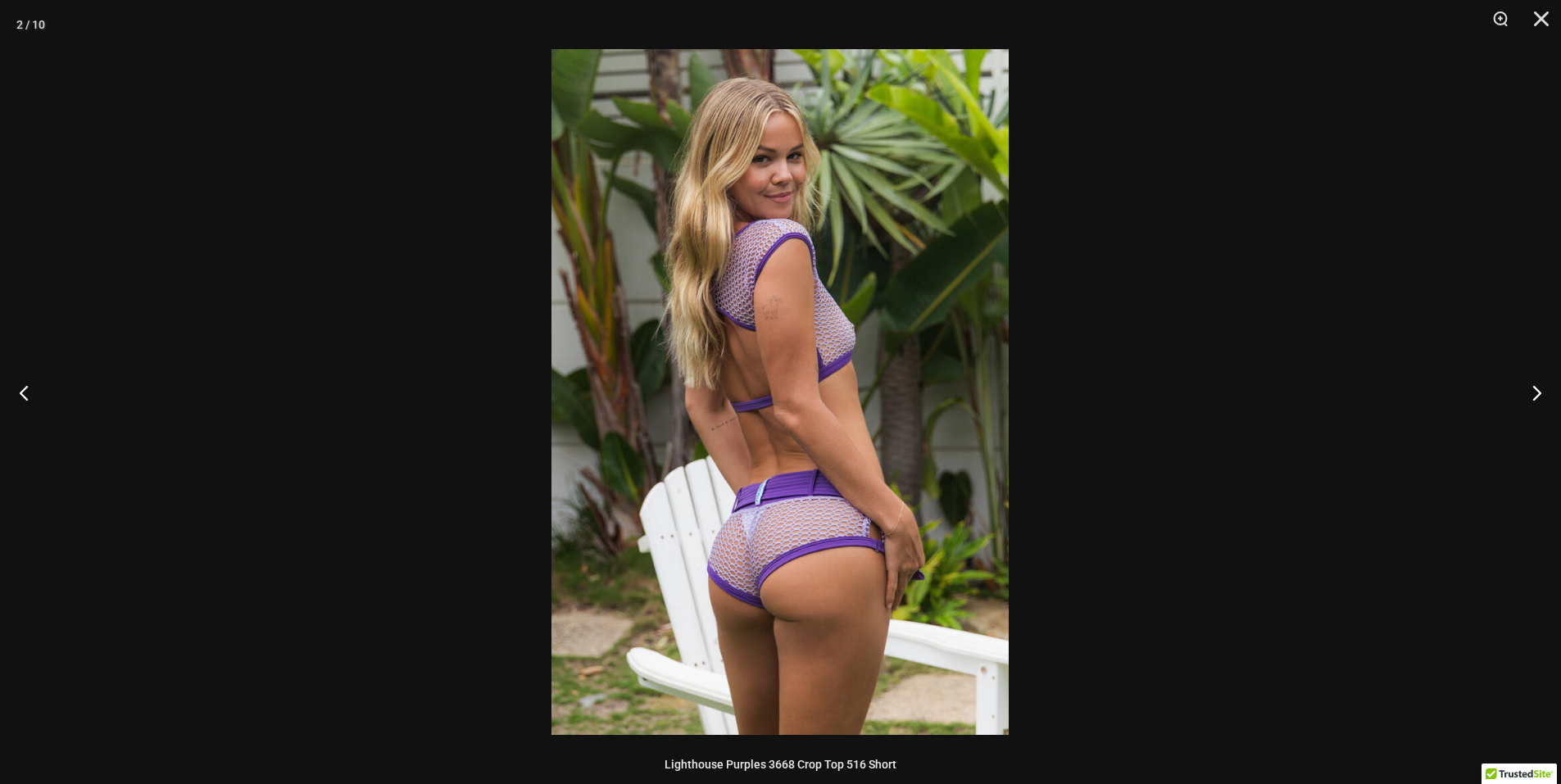
click at [1261, 368] on div at bounding box center [780, 392] width 1561 height 784
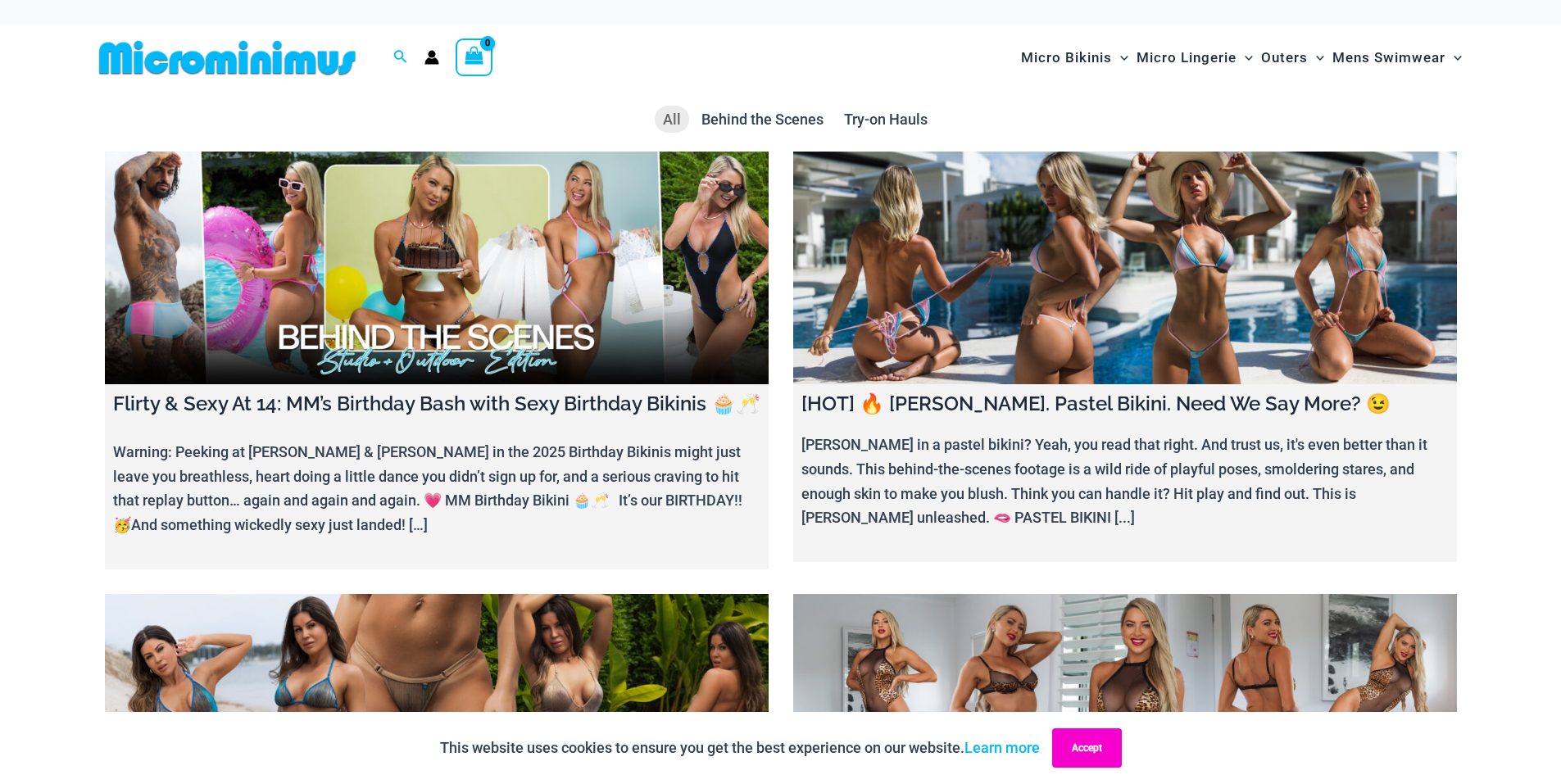
click at [1089, 737] on button "Accept" at bounding box center [1086, 748] width 70 height 39
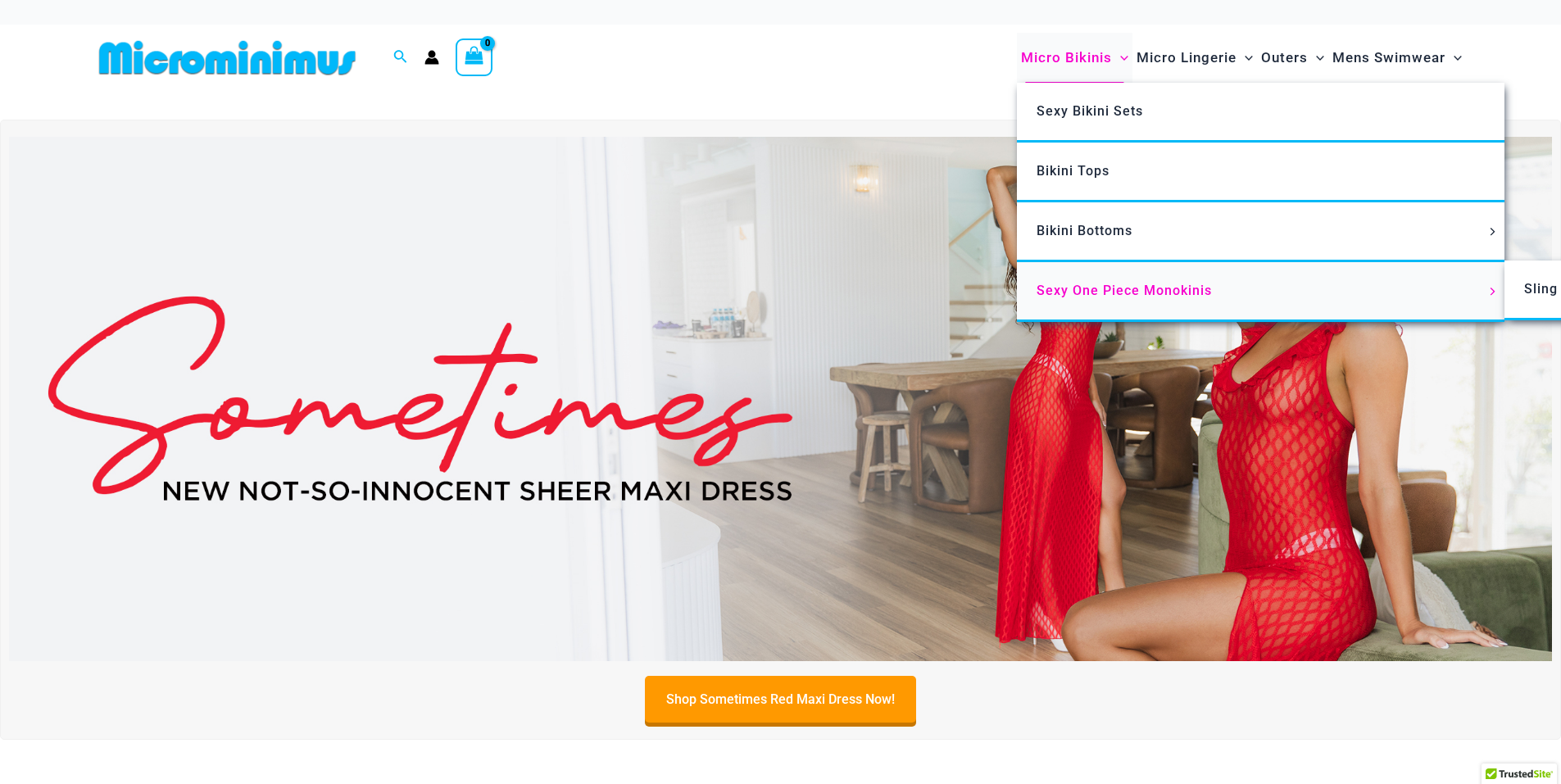
click at [1055, 289] on span "Sexy One Piece Monokinis" at bounding box center [1123, 290] width 175 height 16
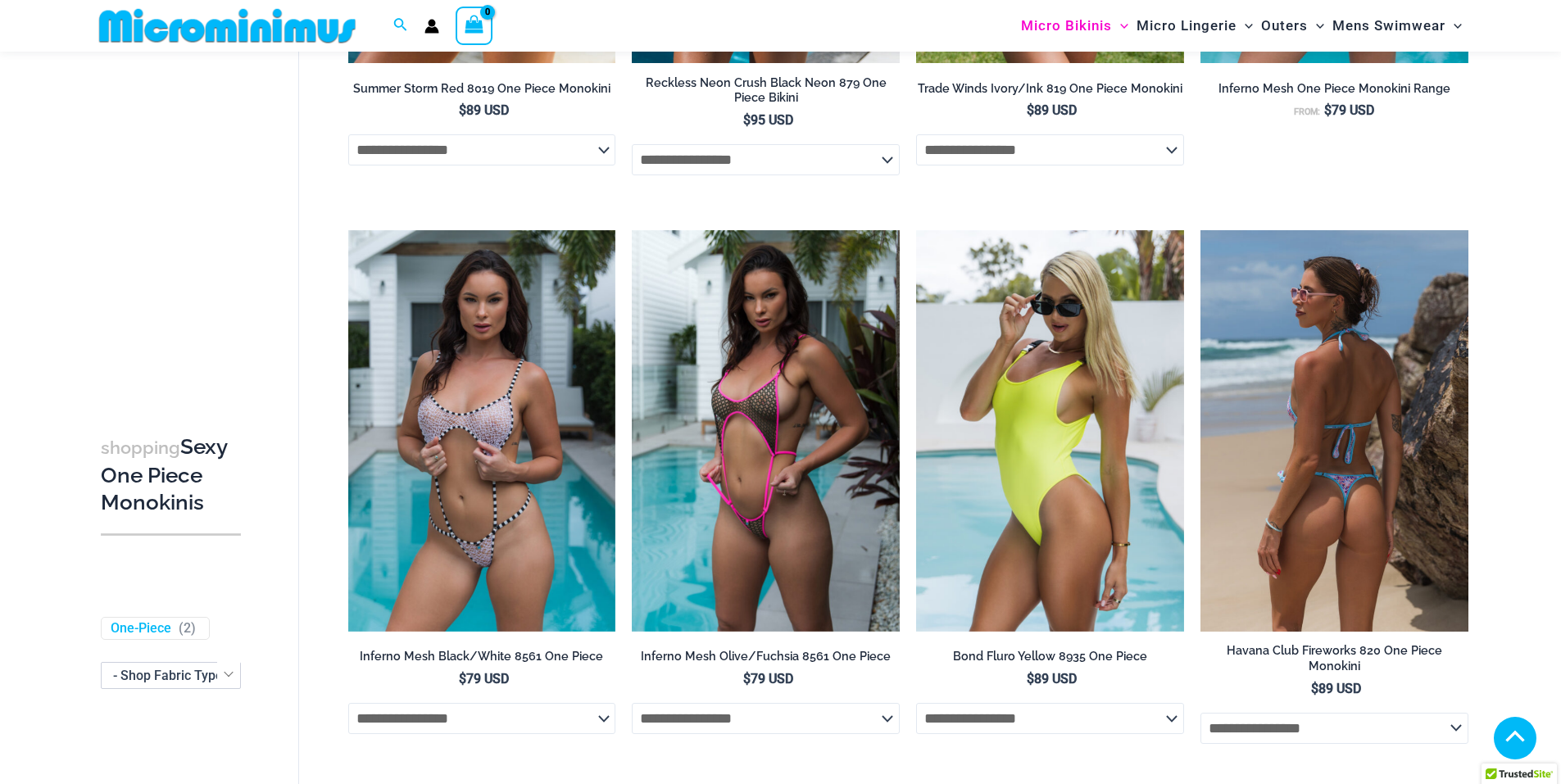
scroll to position [1049, 0]
